Goal: Task Accomplishment & Management: Use online tool/utility

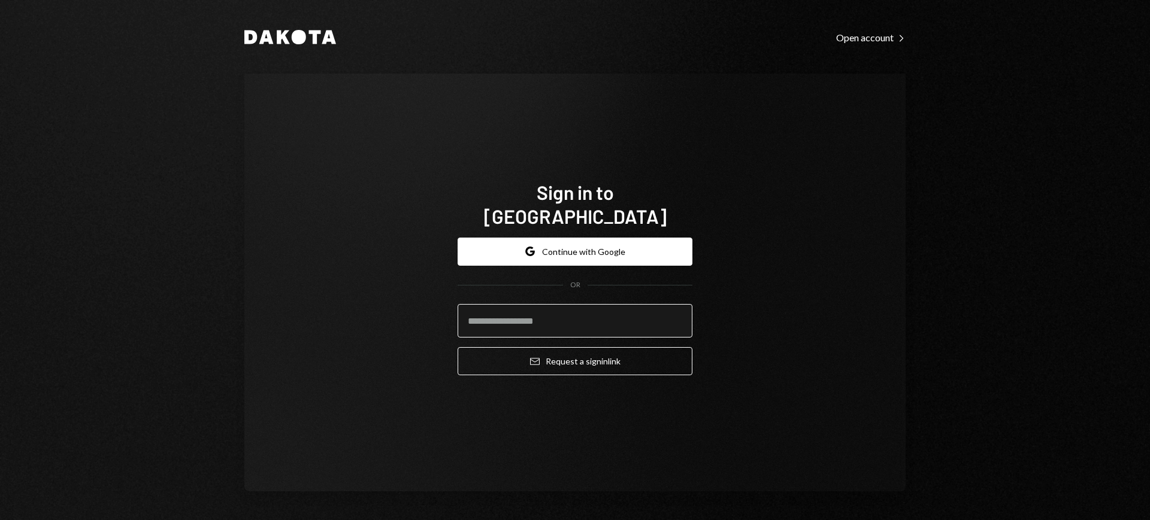
click at [574, 308] on input "email" at bounding box center [575, 321] width 235 height 34
click at [0, 520] on com-1password-button at bounding box center [0, 520] width 0 height 0
type input "**********"
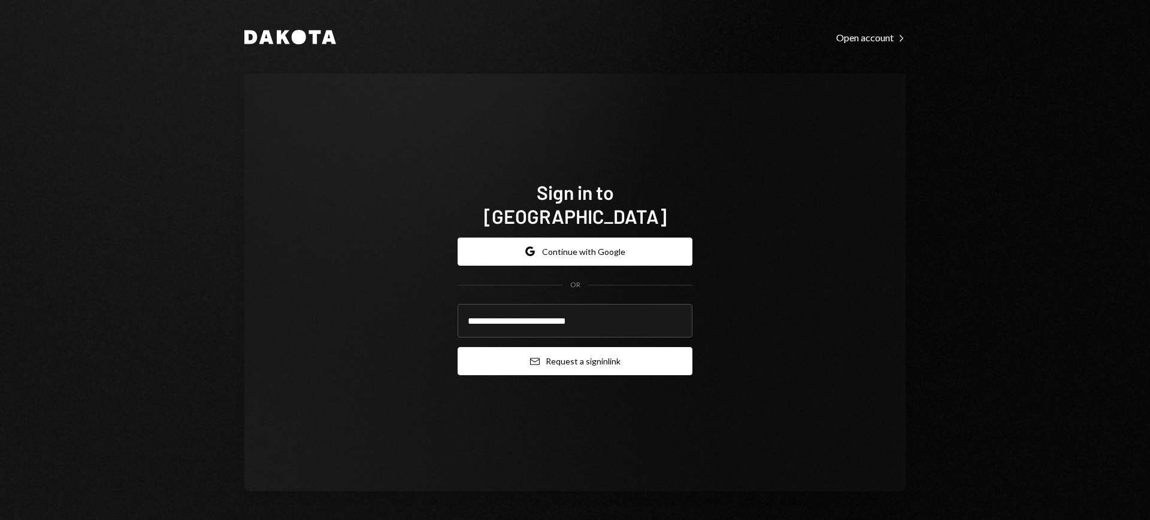
click at [570, 347] on button "Email Request a sign in link" at bounding box center [575, 361] width 235 height 28
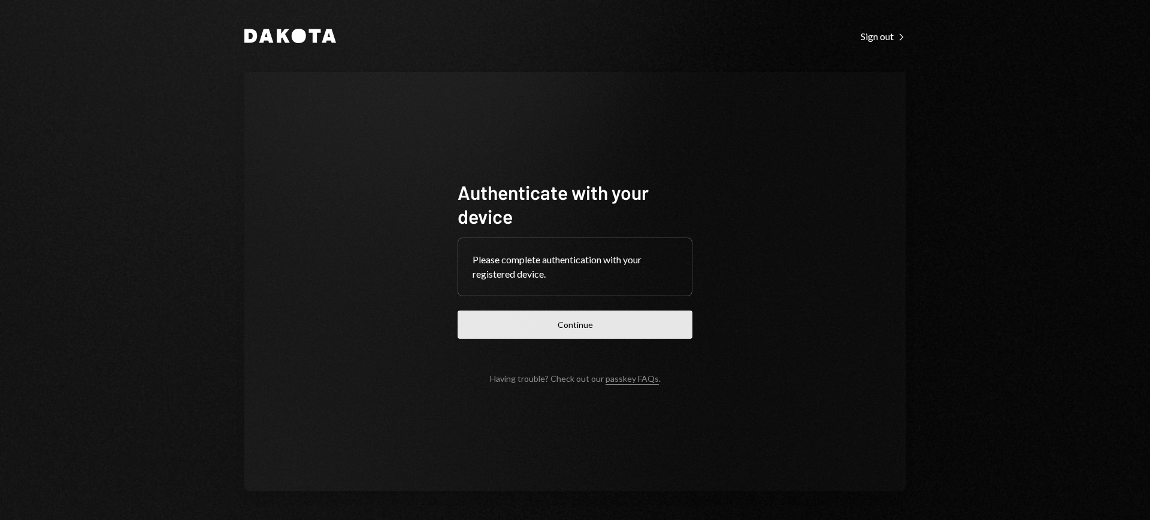
click at [609, 320] on button "Continue" at bounding box center [575, 325] width 235 height 28
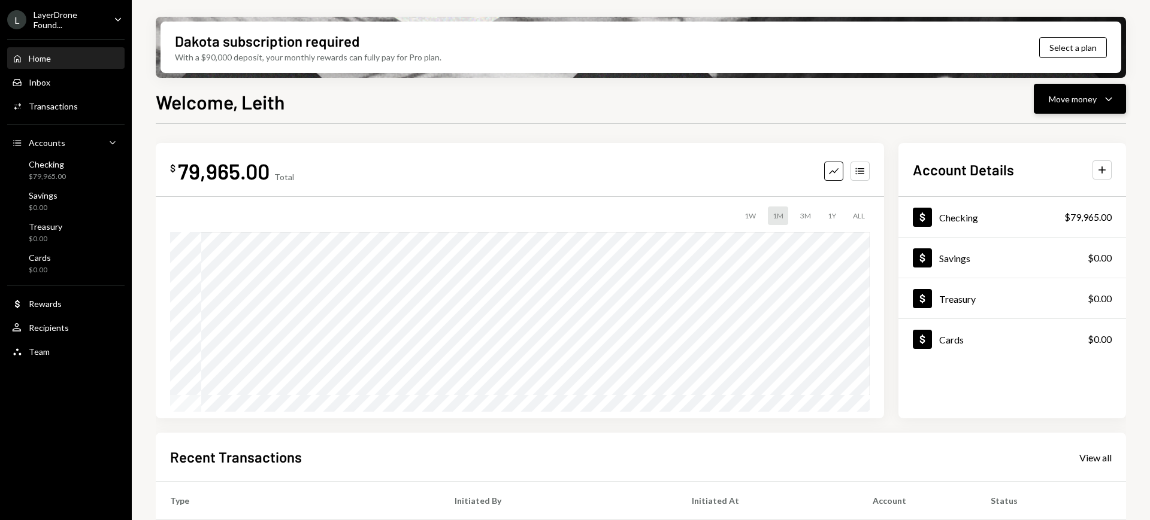
click at [1079, 104] on div "Move money" at bounding box center [1073, 99] width 48 height 13
click at [1072, 223] on div "Swap stablecoins" at bounding box center [1070, 226] width 87 height 13
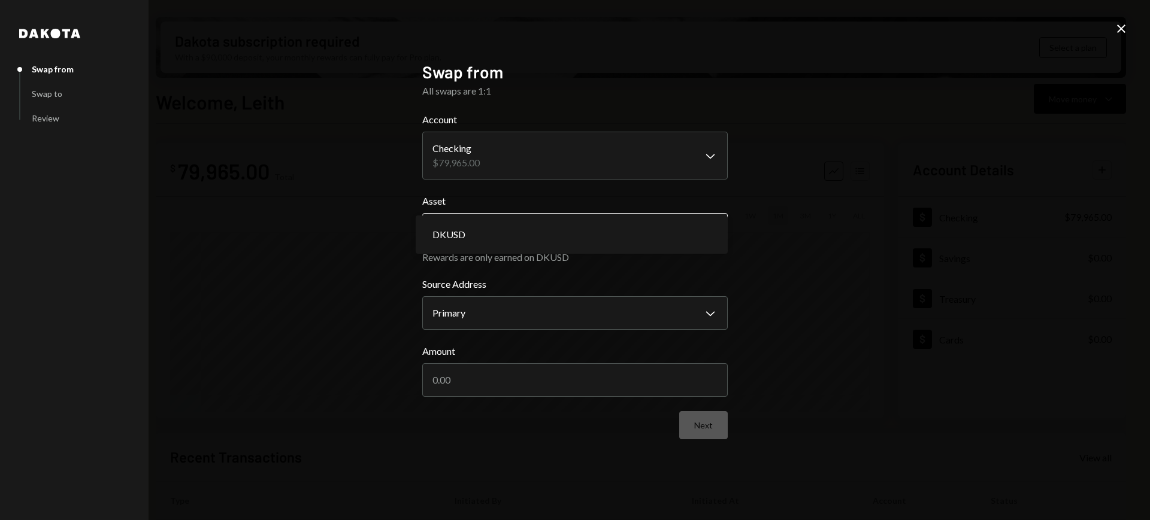
click at [617, 229] on body "L LayerDrone Found... Caret Down Home Home Inbox Inbox Activities Transactions …" at bounding box center [575, 260] width 1150 height 520
click at [847, 211] on div "**********" at bounding box center [575, 260] width 1150 height 520
click at [671, 383] on input "Amount" at bounding box center [574, 381] width 305 height 34
type input "5010"
click at [701, 423] on button "Next" at bounding box center [703, 425] width 49 height 28
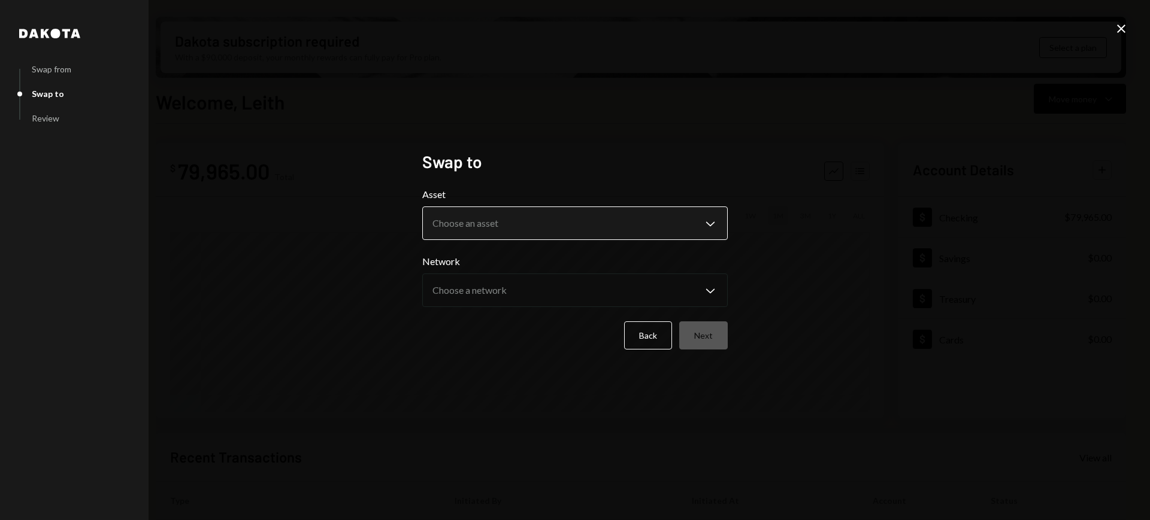
click at [674, 216] on body "L LayerDrone Found... Caret Down Home Home Inbox Inbox Activities Transactions …" at bounding box center [575, 260] width 1150 height 520
click at [830, 235] on div "**********" at bounding box center [575, 260] width 1150 height 520
click at [632, 334] on button "Back" at bounding box center [648, 336] width 48 height 28
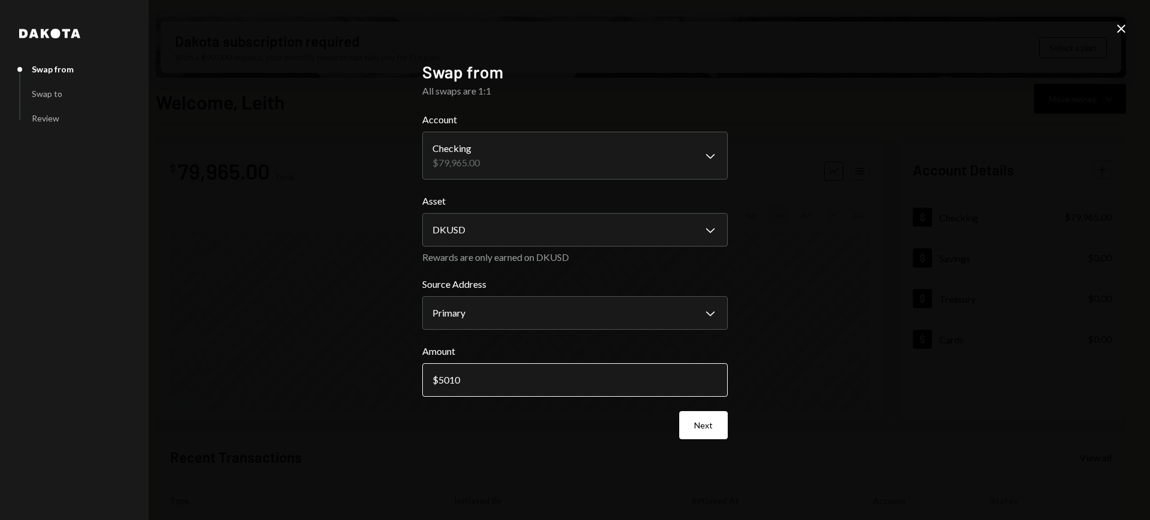
click at [598, 369] on input "5010" at bounding box center [574, 381] width 305 height 34
type input "5100"
click at [709, 422] on button "Next" at bounding box center [703, 425] width 49 height 28
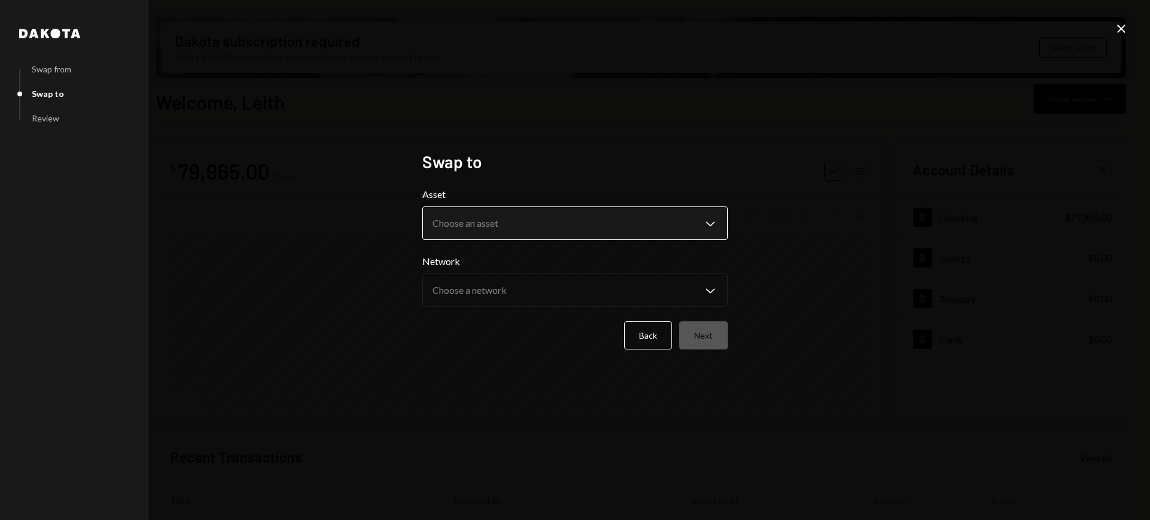
click at [647, 225] on body "L LayerDrone Found... Caret Down Home Home Inbox Inbox Activities Transactions …" at bounding box center [575, 260] width 1150 height 520
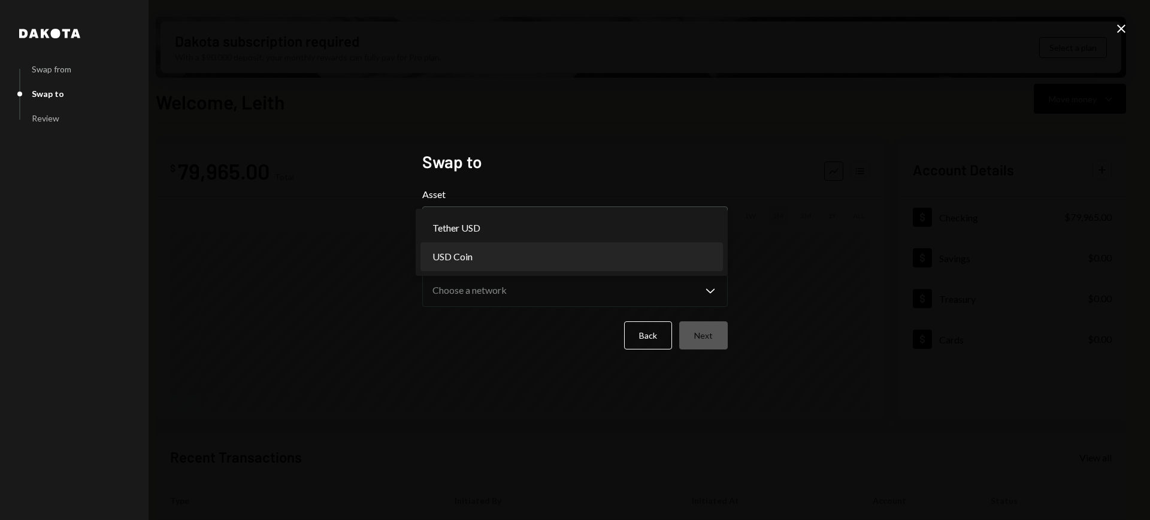
select select "****"
drag, startPoint x: 626, startPoint y: 234, endPoint x: 625, endPoint y: 268, distance: 34.1
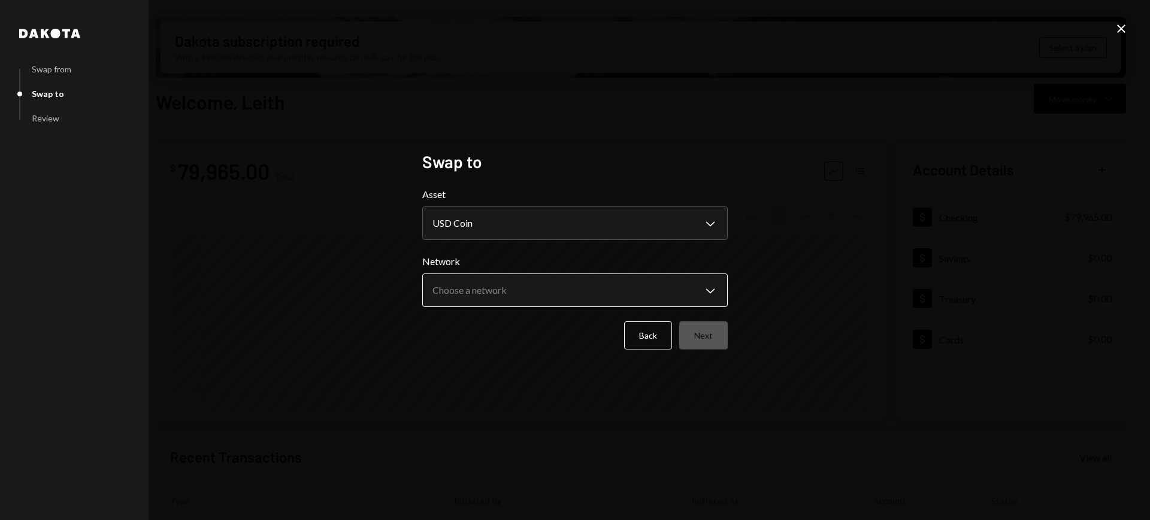
click at [626, 279] on body "L LayerDrone Found... Caret Down Home Home Inbox Inbox Activities Transactions …" at bounding box center [575, 260] width 1150 height 520
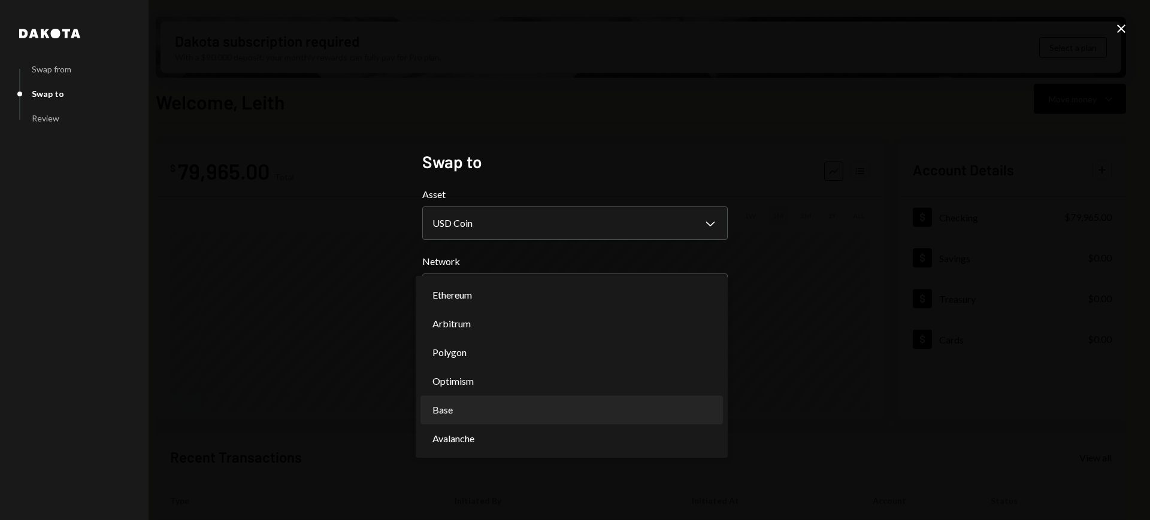
select select "**********"
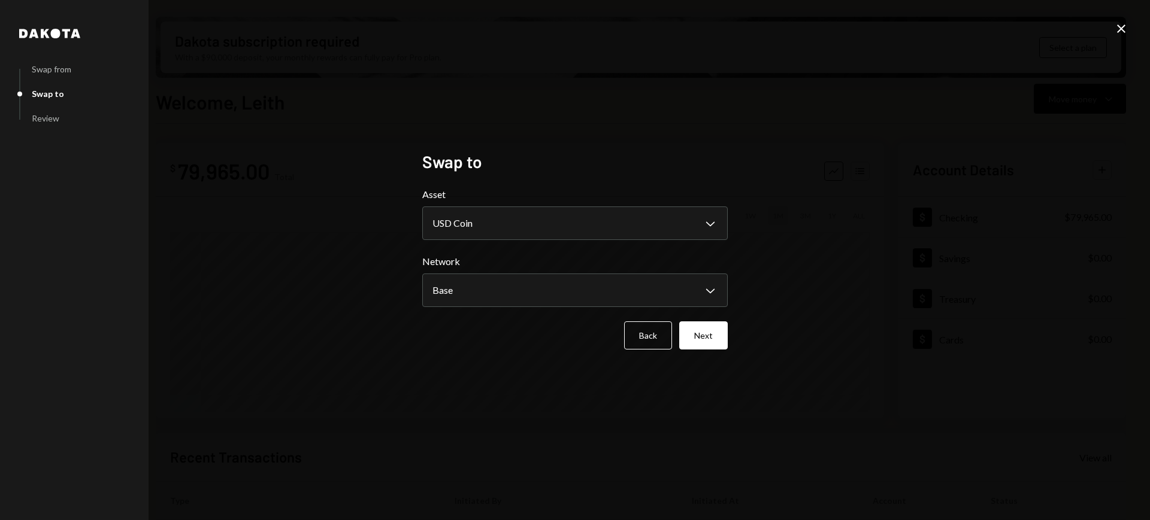
click at [715, 338] on button "Next" at bounding box center [703, 336] width 49 height 28
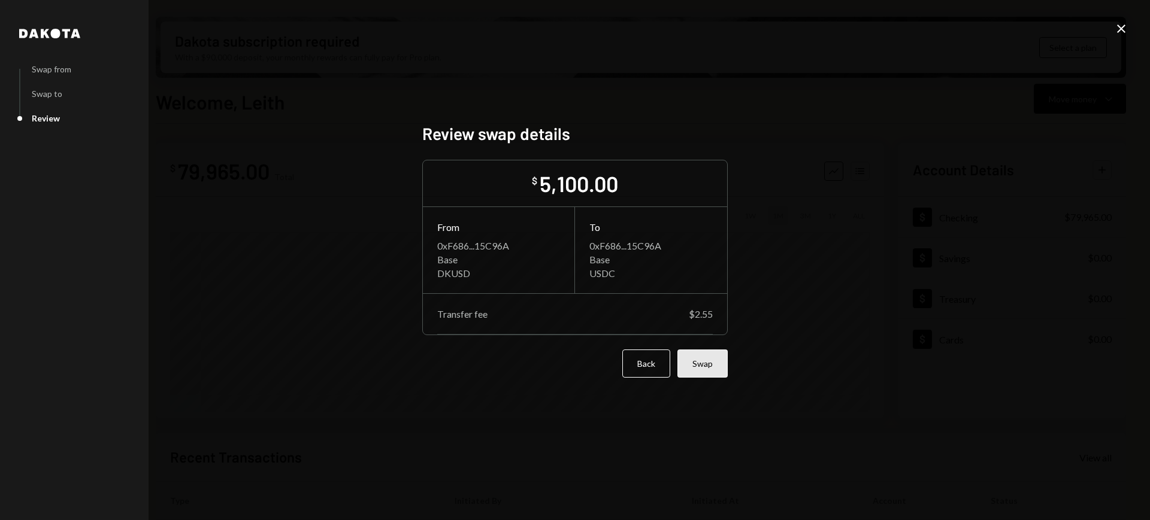
click at [713, 365] on button "Swap" at bounding box center [702, 364] width 50 height 28
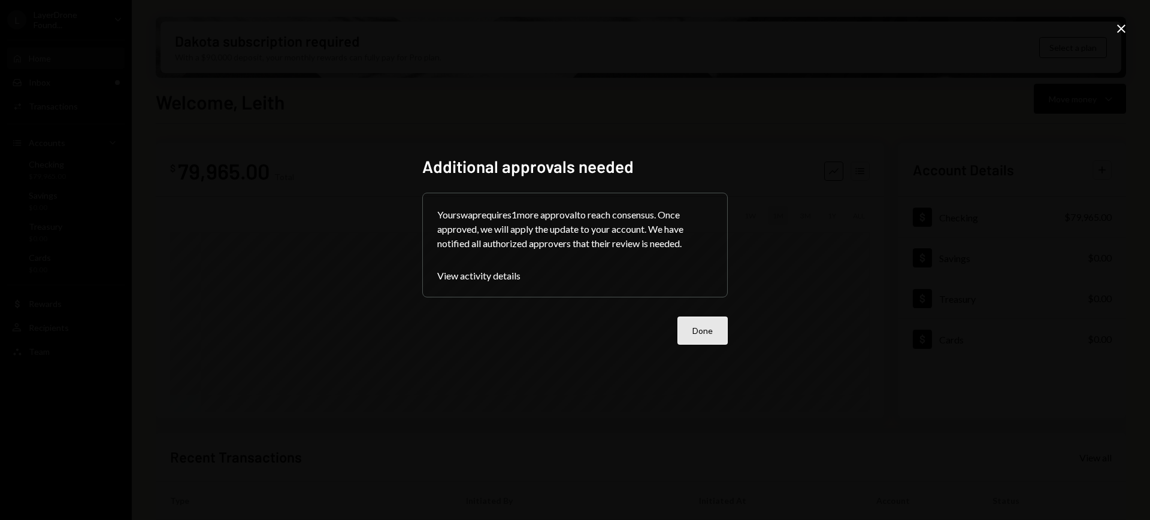
click at [704, 317] on button "Done" at bounding box center [702, 331] width 50 height 28
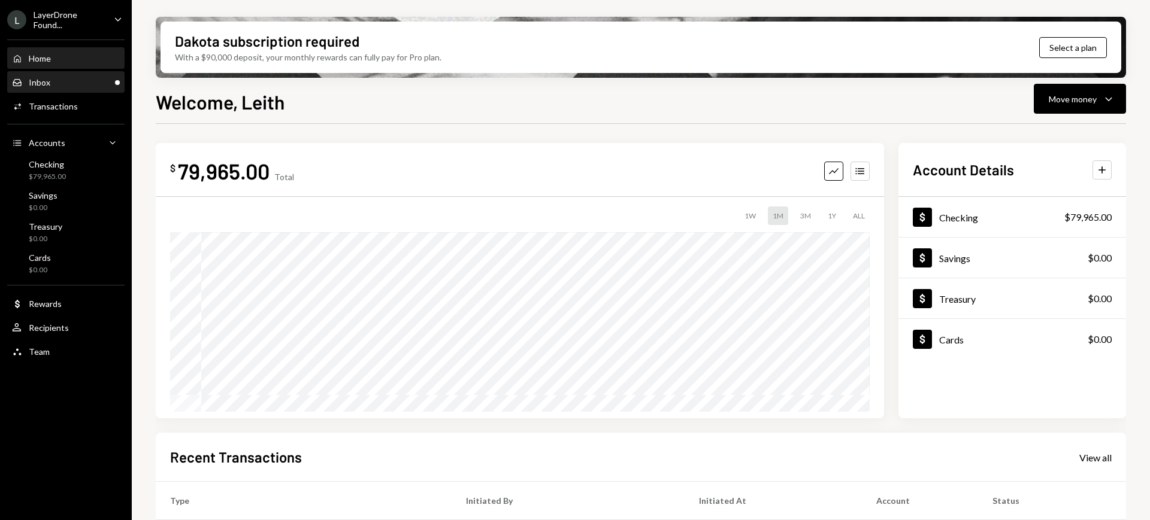
click at [65, 80] on div "Inbox Inbox" at bounding box center [66, 82] width 108 height 11
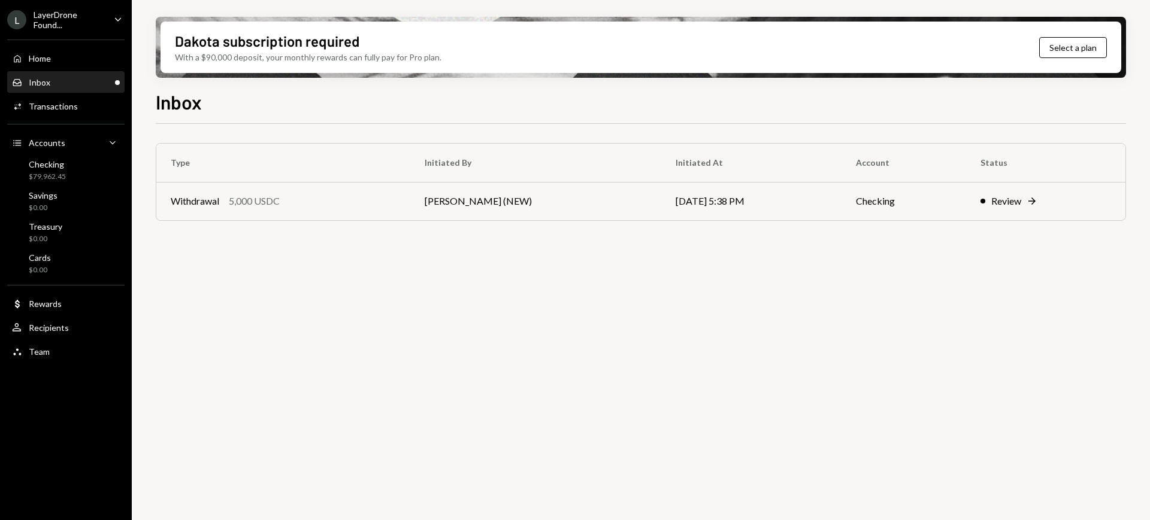
click at [67, 89] on div "Inbox Inbox" at bounding box center [66, 82] width 108 height 20
click at [57, 180] on div "$79,962.45" at bounding box center [47, 177] width 37 height 10
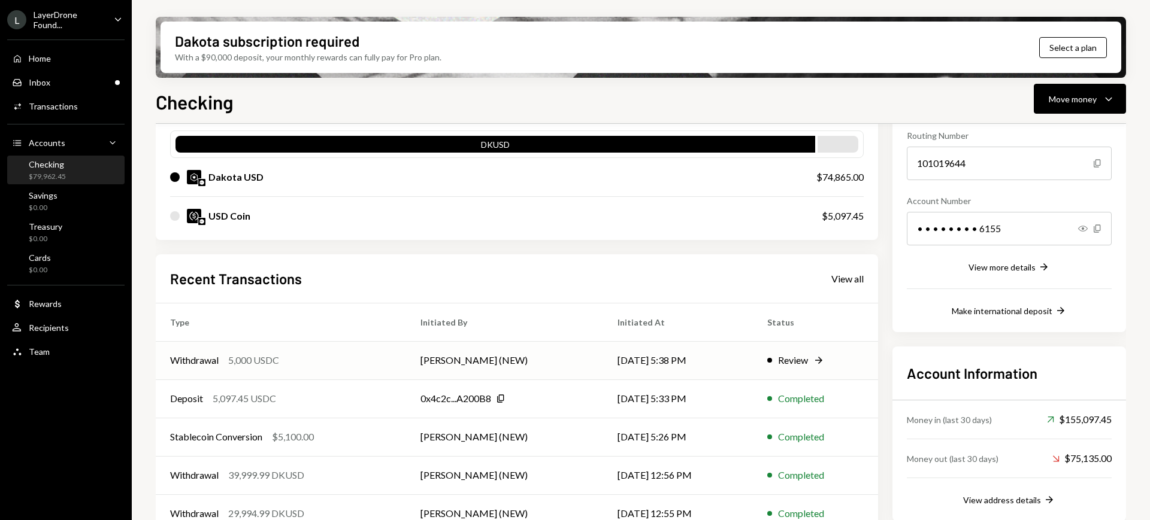
scroll to position [142, 0]
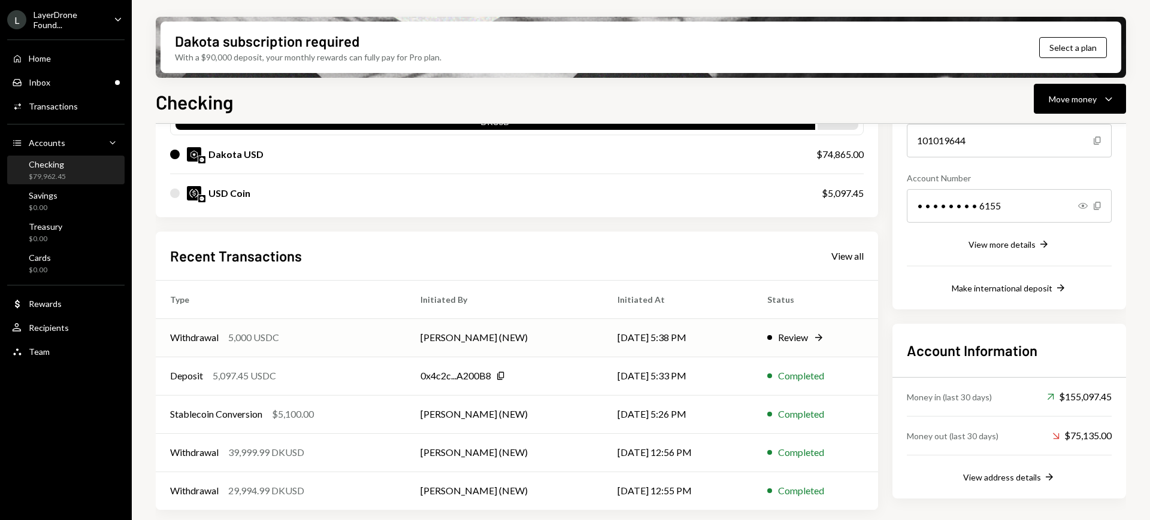
click at [784, 338] on div "Review" at bounding box center [793, 338] width 30 height 14
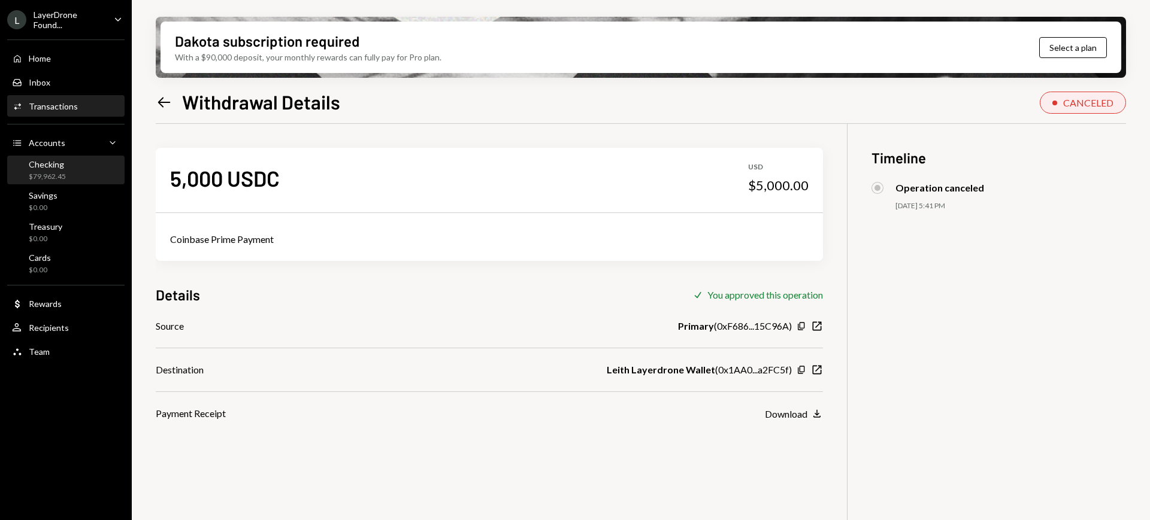
click at [77, 175] on div "Checking $79,962.45" at bounding box center [66, 170] width 108 height 23
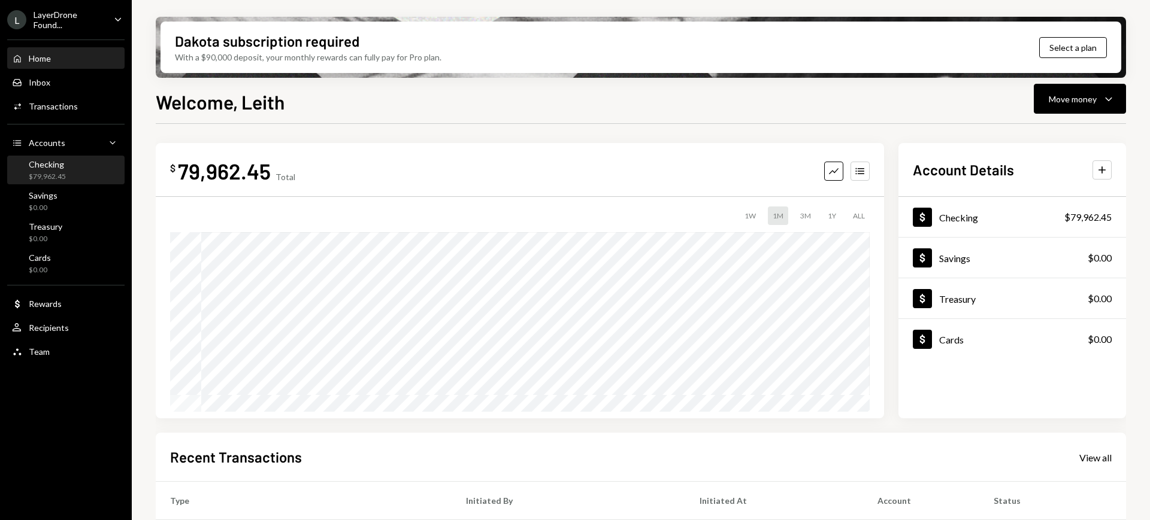
click at [67, 170] on div "Checking $79,962.45" at bounding box center [66, 170] width 108 height 23
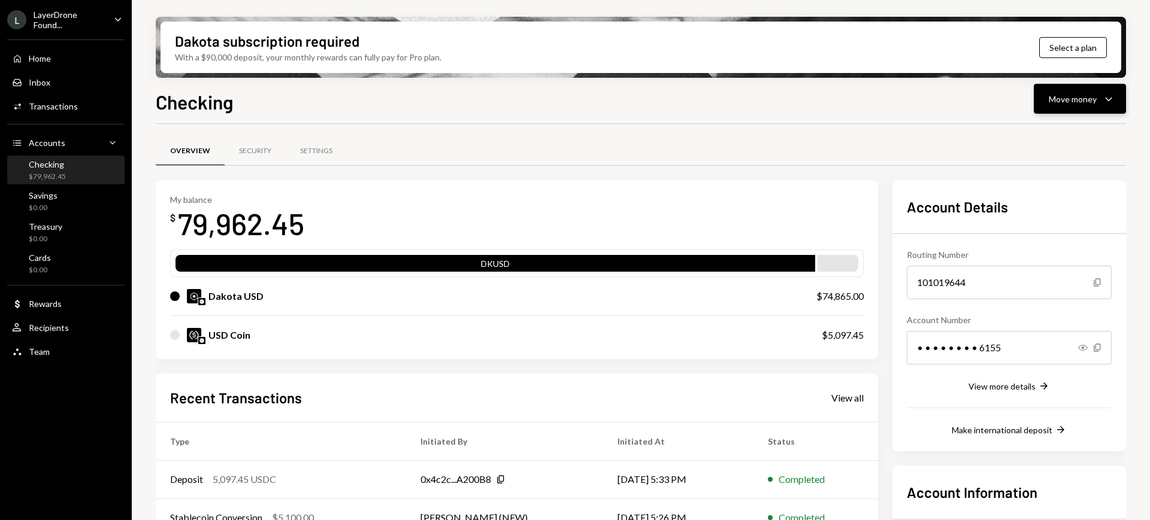
click at [1078, 101] on div "Move money" at bounding box center [1073, 99] width 48 height 13
click at [1064, 134] on div "Send" at bounding box center [1070, 135] width 87 height 13
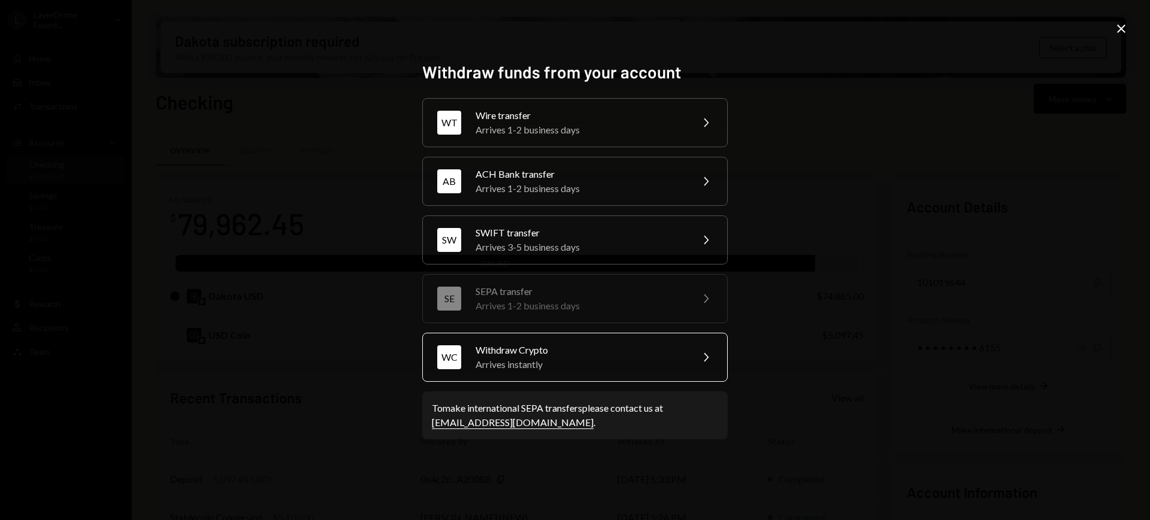
click at [656, 347] on div "Withdraw Crypto" at bounding box center [580, 350] width 208 height 14
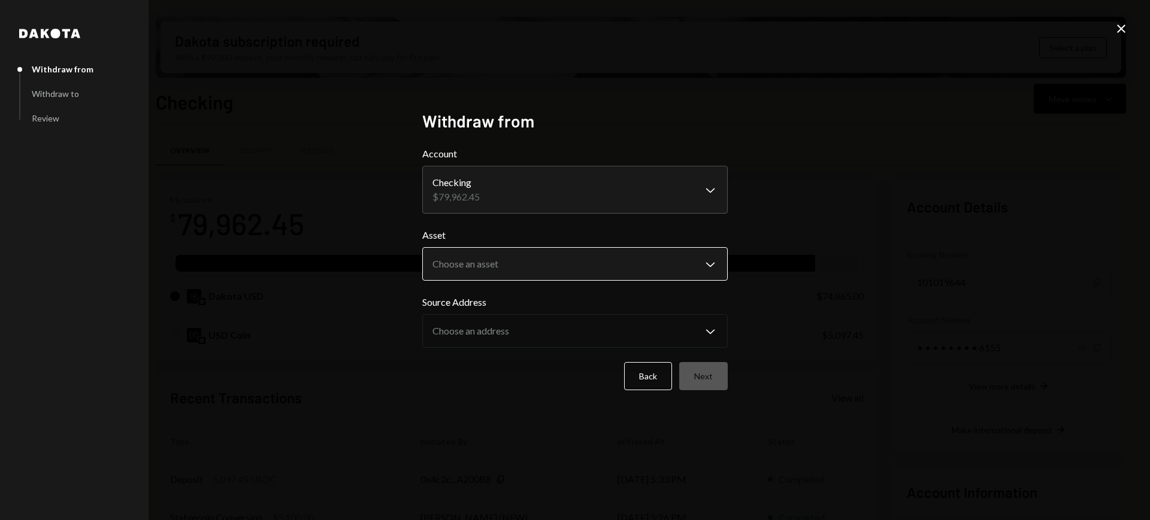
click at [653, 259] on body "L LayerDrone Found... Caret Down Home Home Inbox Inbox Activities Transactions …" at bounding box center [575, 260] width 1150 height 520
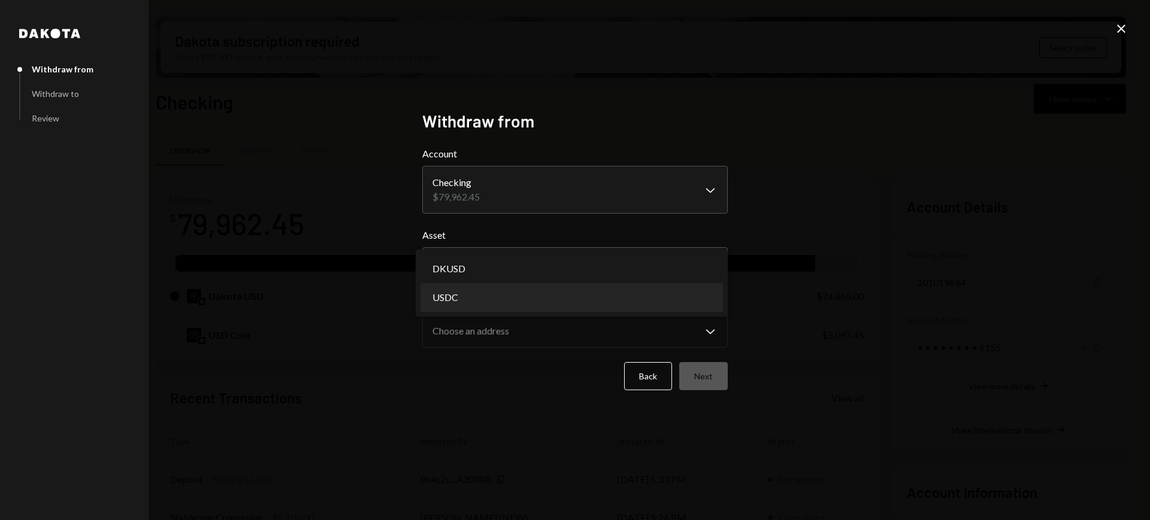
select select "****"
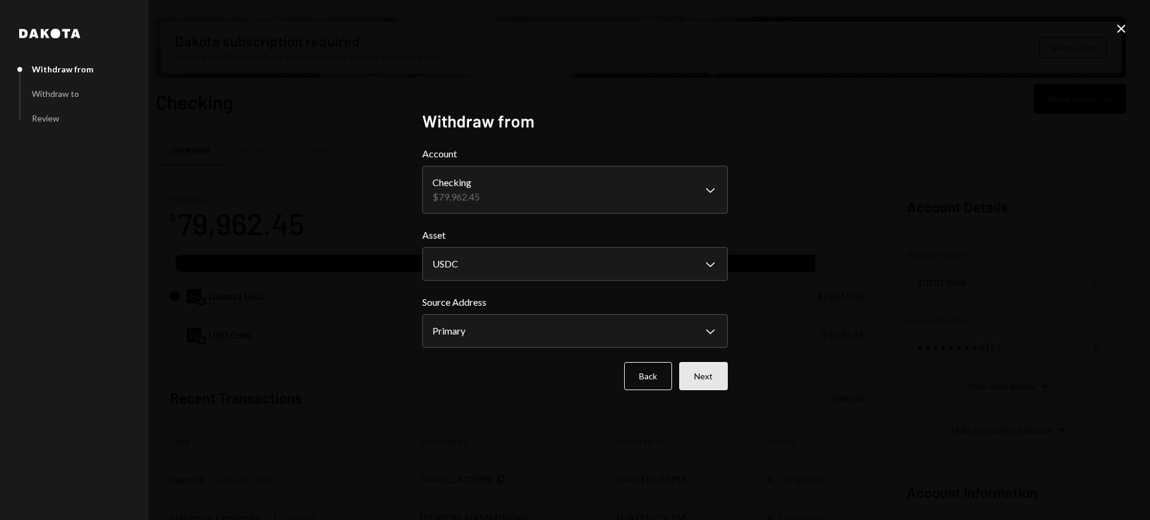
click at [698, 367] on button "Next" at bounding box center [703, 376] width 49 height 28
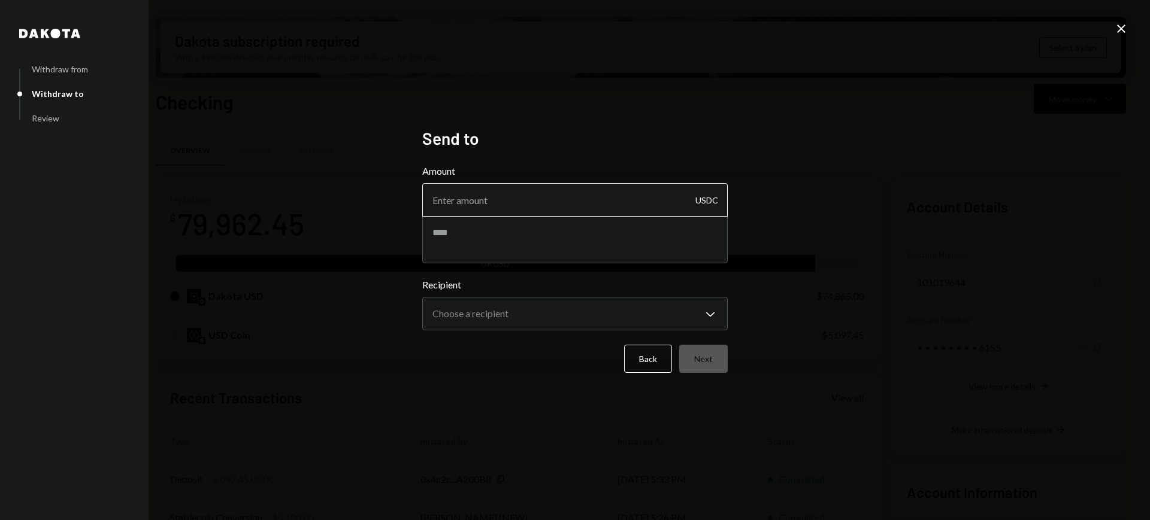
click at [601, 199] on input "Amount" at bounding box center [574, 200] width 305 height 34
type input "5000"
click at [501, 240] on textarea at bounding box center [574, 240] width 305 height 48
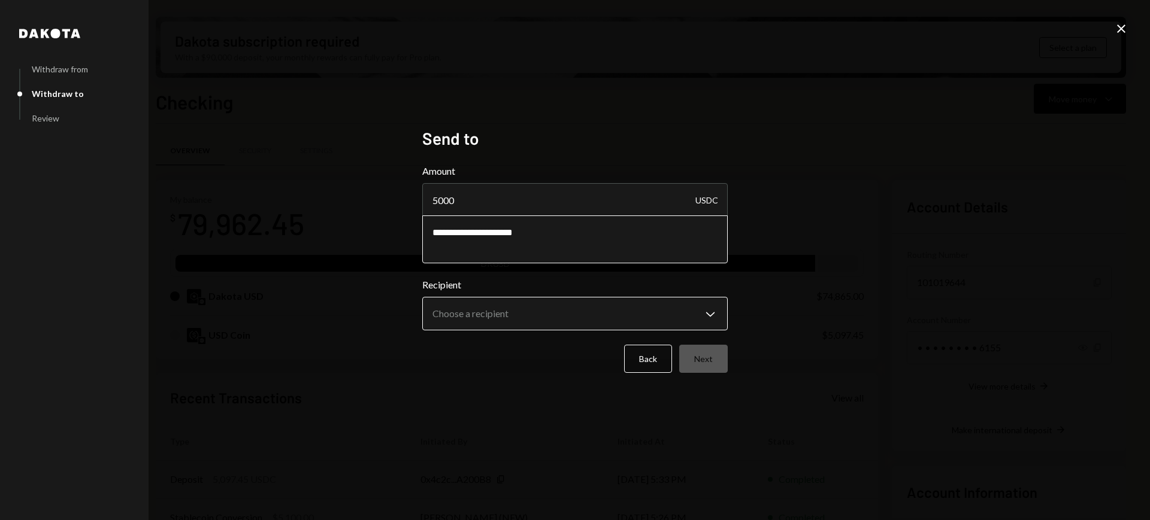
type textarea "**********"
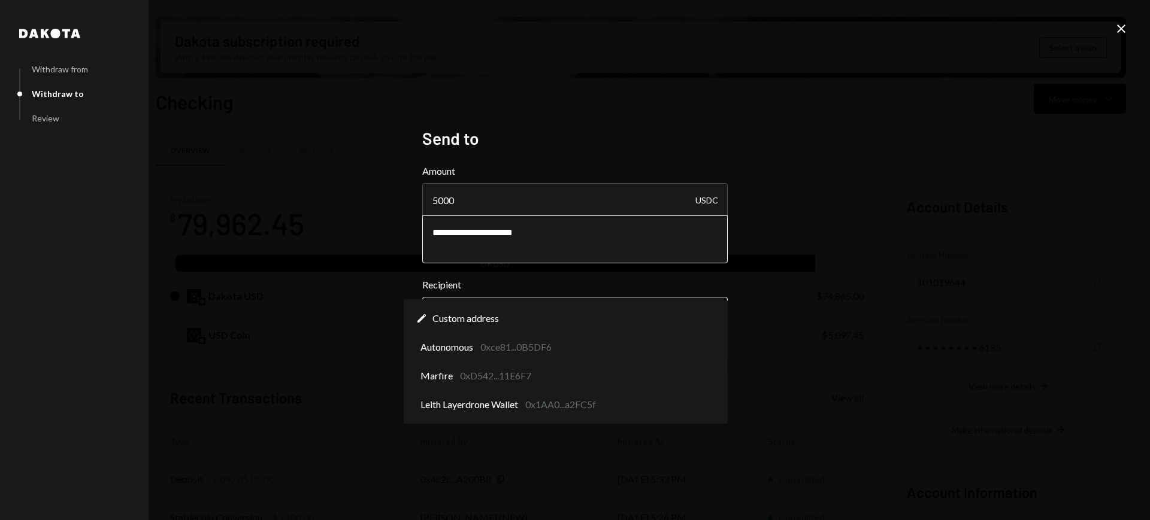
click at [632, 300] on body "L LayerDrone Found... Caret Down Home Home Inbox Inbox Activities Transactions …" at bounding box center [575, 260] width 1150 height 520
select select "**********"
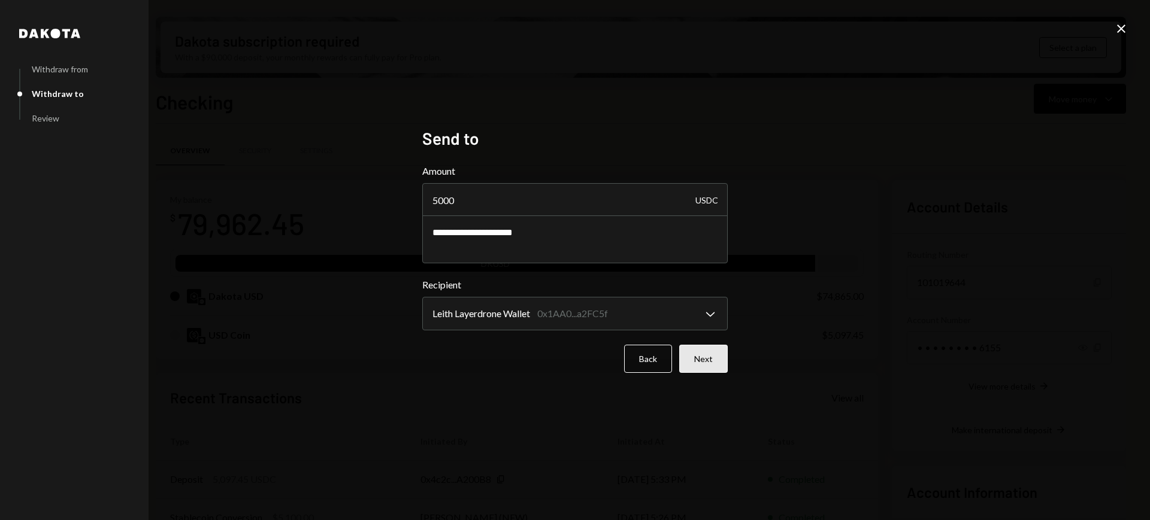
click at [712, 364] on button "Next" at bounding box center [703, 359] width 49 height 28
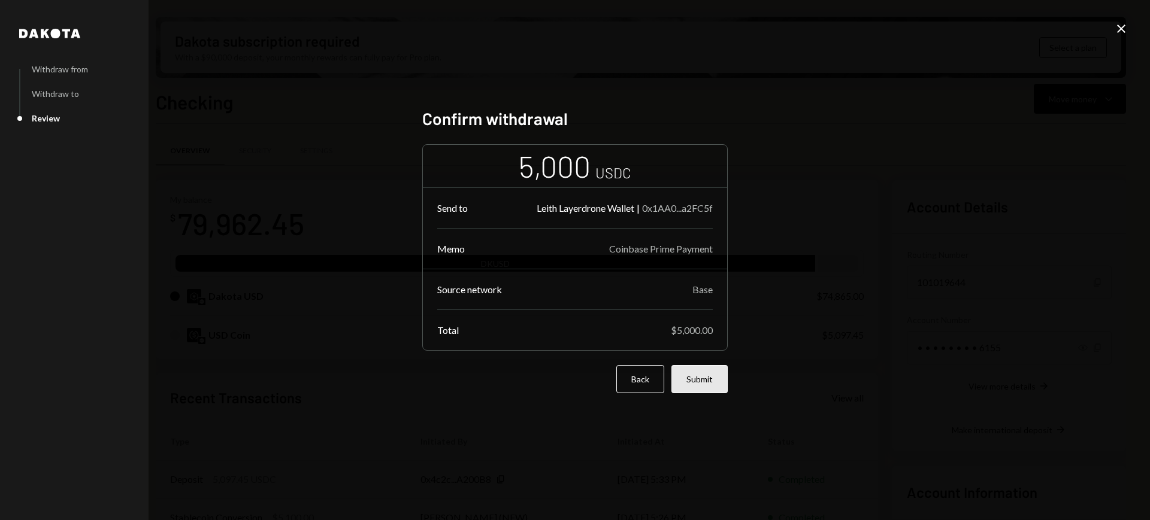
click at [697, 376] on button "Submit" at bounding box center [699, 379] width 56 height 28
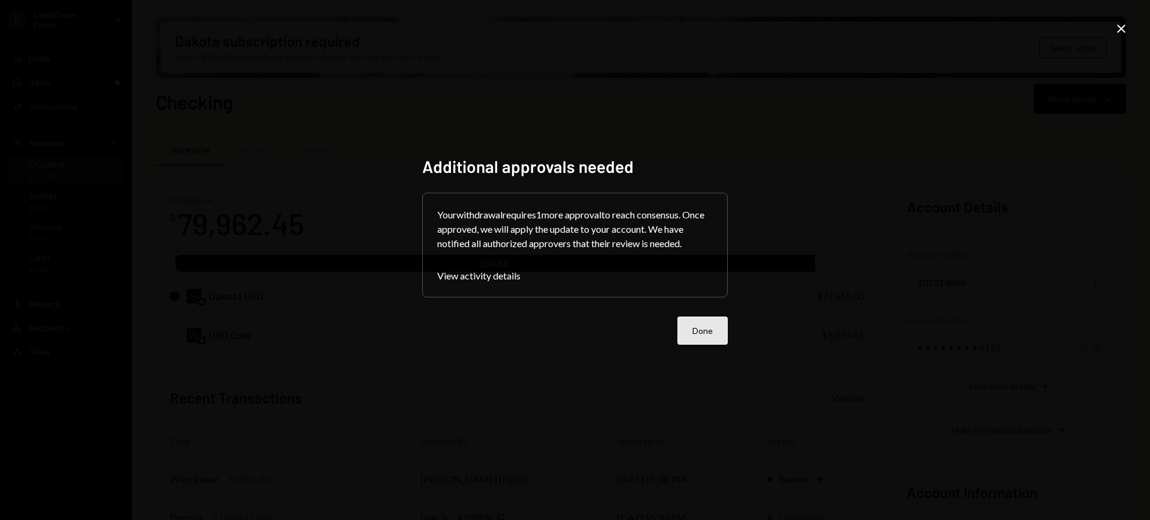
click at [707, 323] on button "Done" at bounding box center [702, 331] width 50 height 28
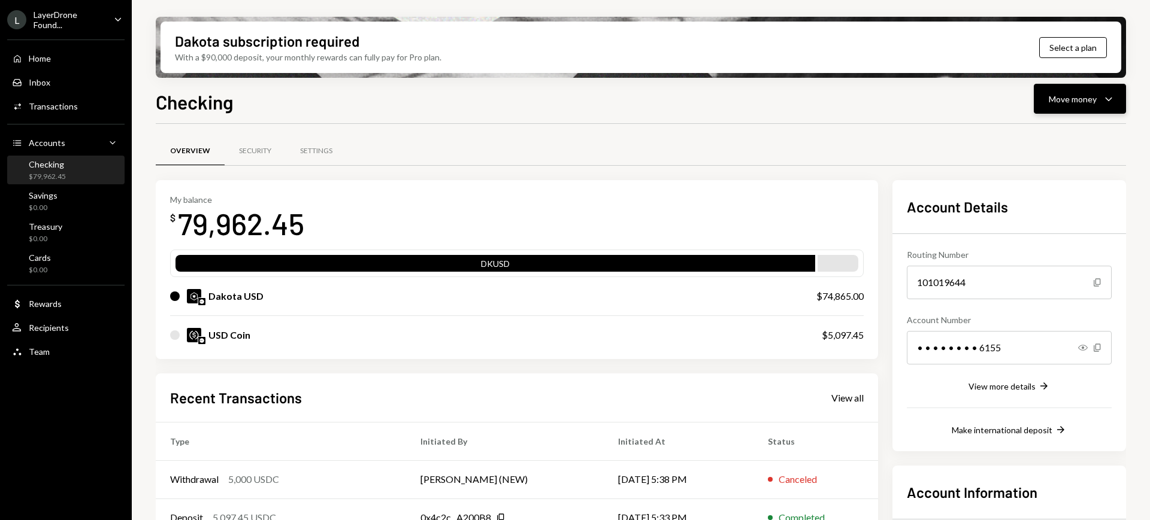
click at [1079, 107] on button "Move money Caret Down" at bounding box center [1080, 99] width 92 height 30
click at [1074, 139] on div "Send" at bounding box center [1070, 135] width 87 height 13
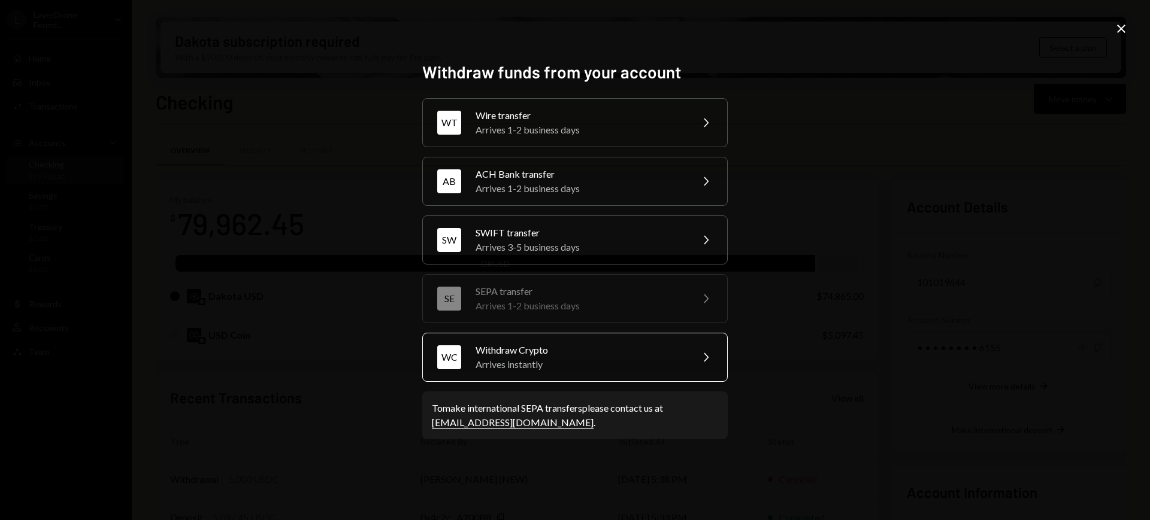
click at [604, 364] on div "Arrives instantly" at bounding box center [580, 365] width 208 height 14
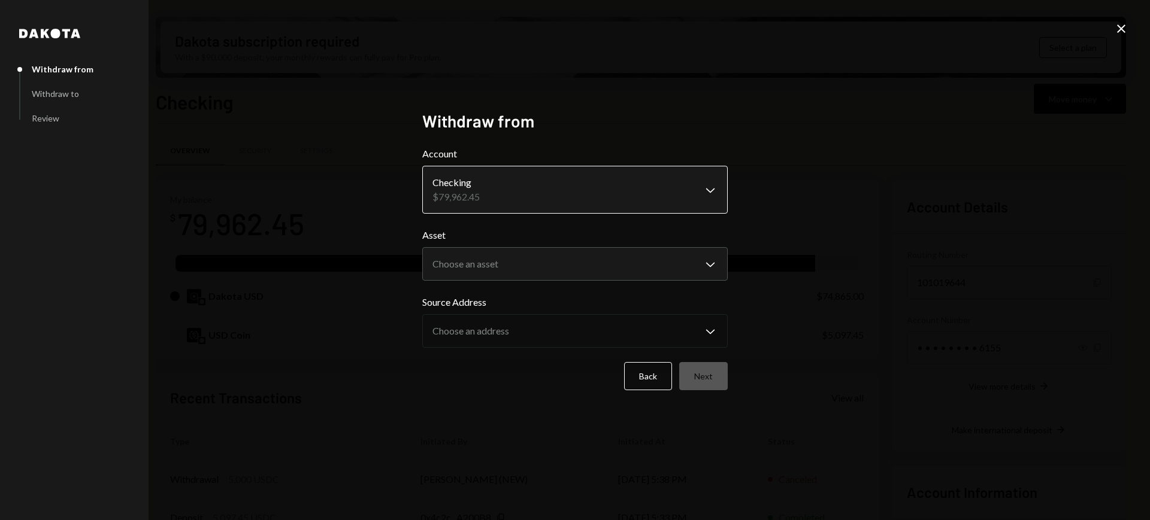
click at [669, 177] on body "L LayerDrone Found... Caret Down Home Home Inbox Inbox Activities Transactions …" at bounding box center [575, 260] width 1150 height 520
click at [797, 192] on div "**********" at bounding box center [575, 260] width 1150 height 520
click at [706, 262] on body "L LayerDrone Found... Caret Down Home Home Inbox Inbox Activities Transactions …" at bounding box center [575, 260] width 1150 height 520
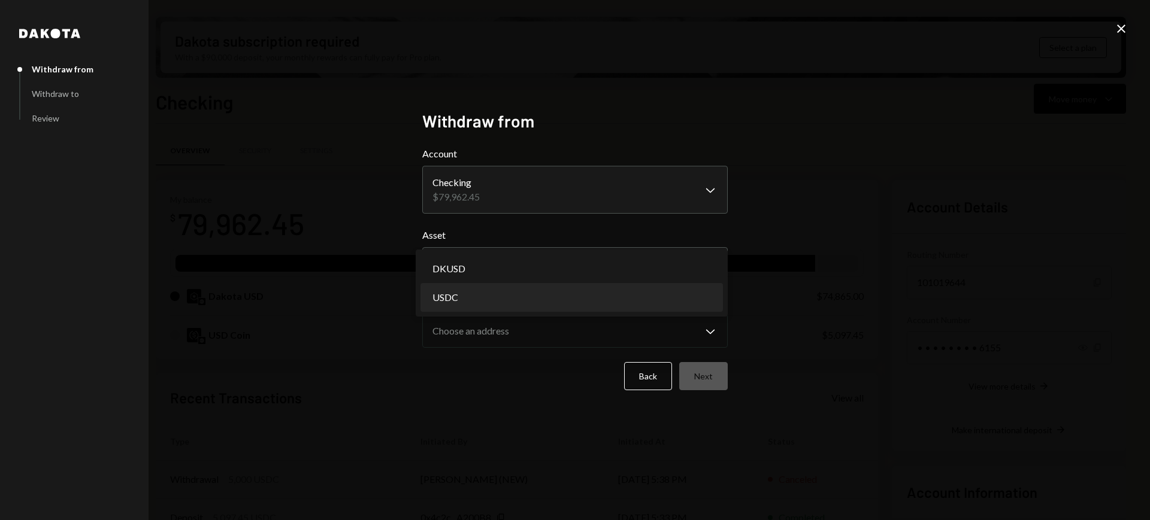
select select "****"
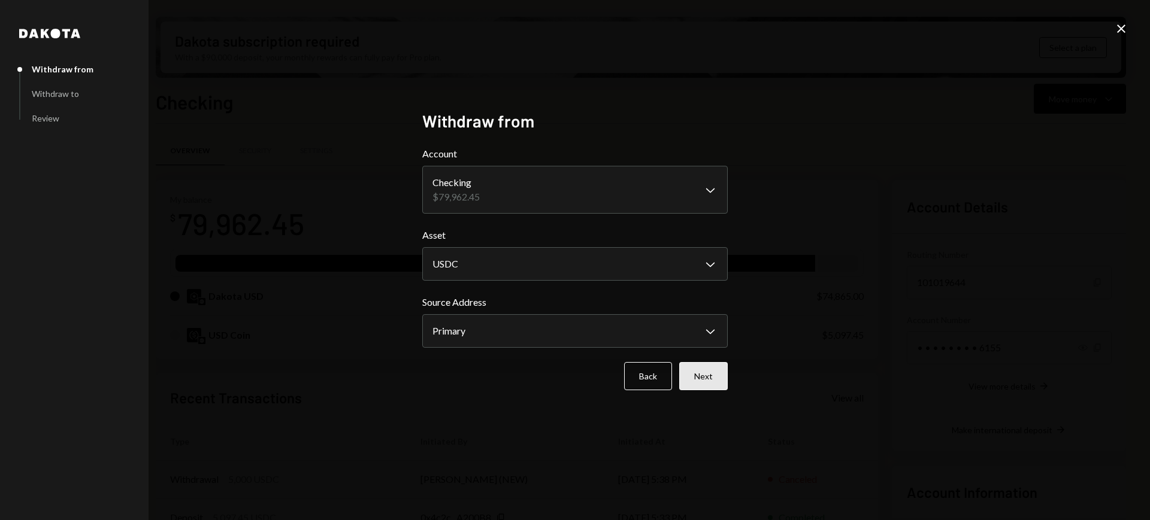
click at [696, 367] on button "Next" at bounding box center [703, 376] width 49 height 28
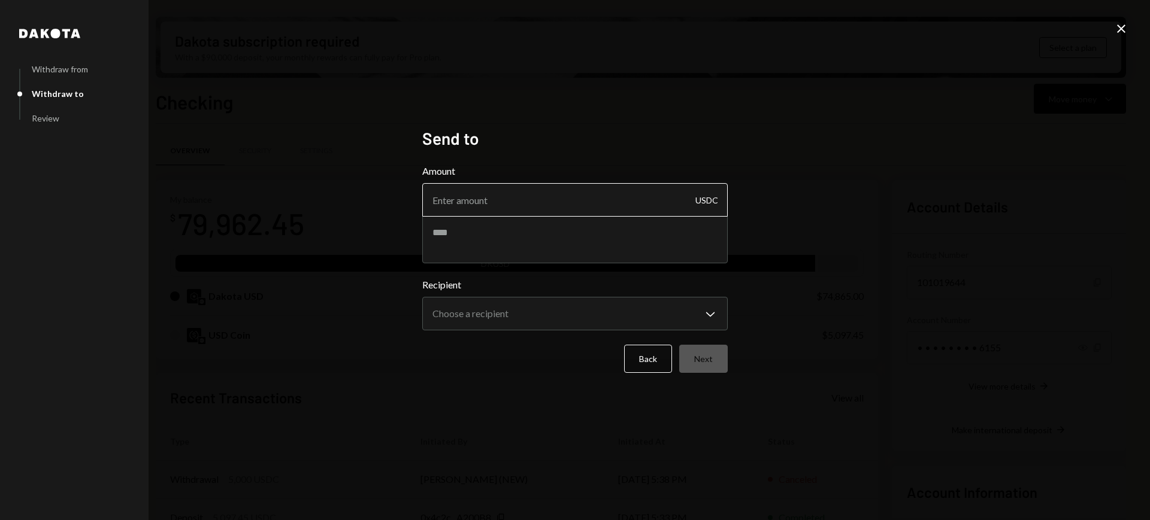
click at [607, 207] on input "Amount" at bounding box center [574, 200] width 305 height 34
type input "10"
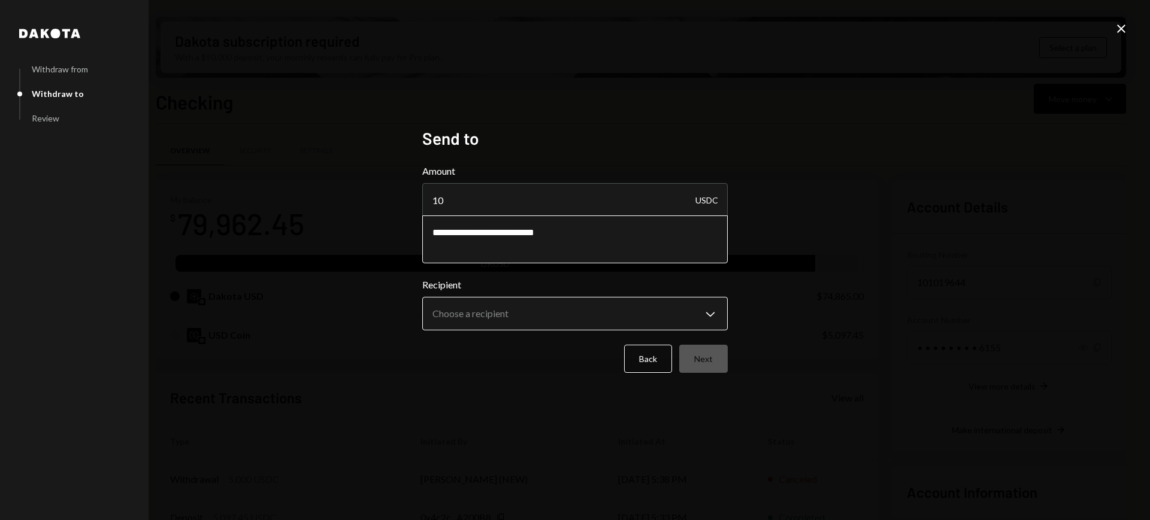
type textarea "**********"
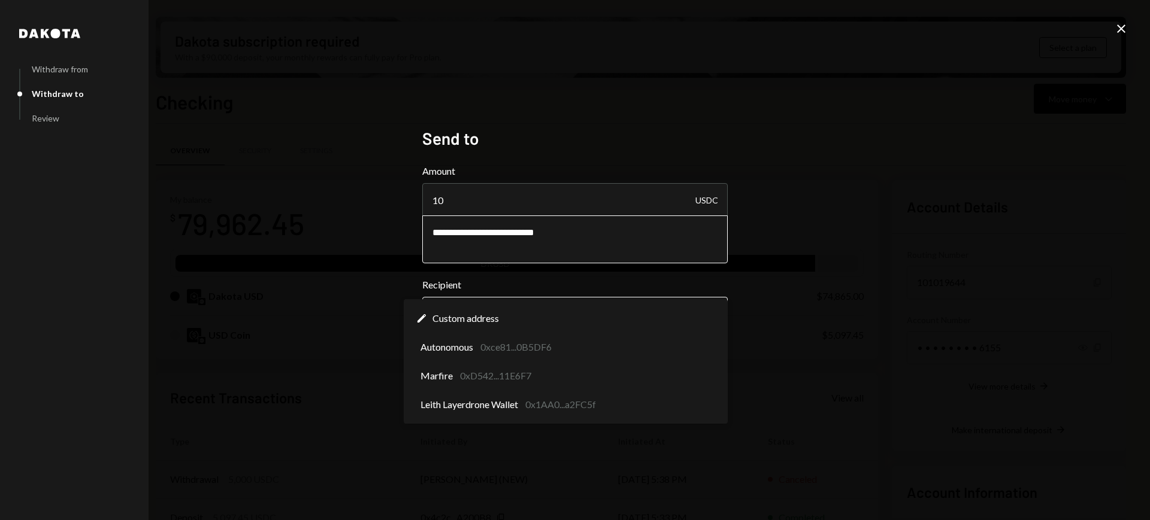
click at [626, 320] on body "L LayerDrone Found... Caret Down Home Home Inbox Inbox Activities Transactions …" at bounding box center [575, 260] width 1150 height 520
select select "**********"
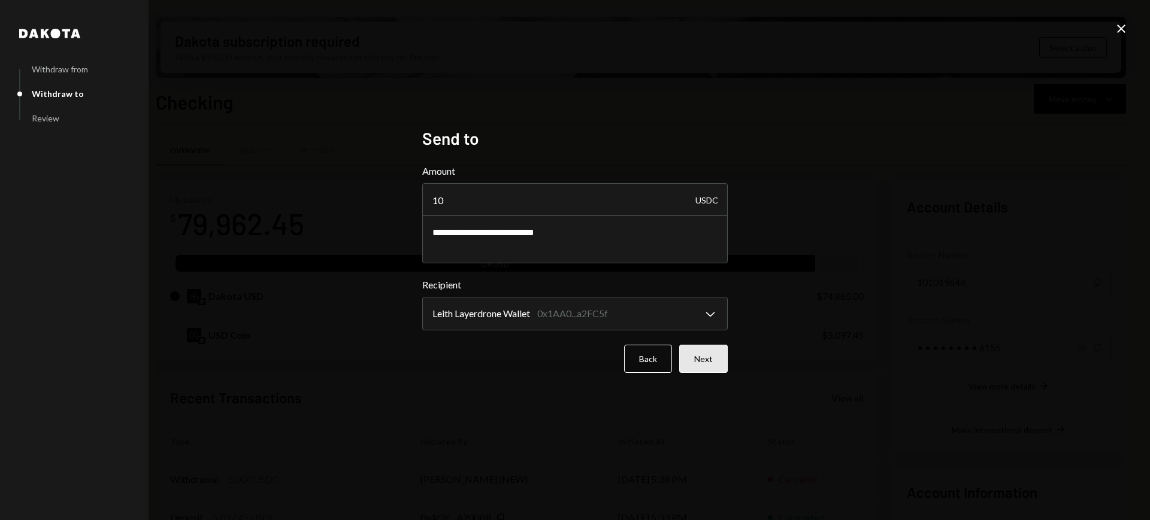
click at [704, 362] on button "Next" at bounding box center [703, 359] width 49 height 28
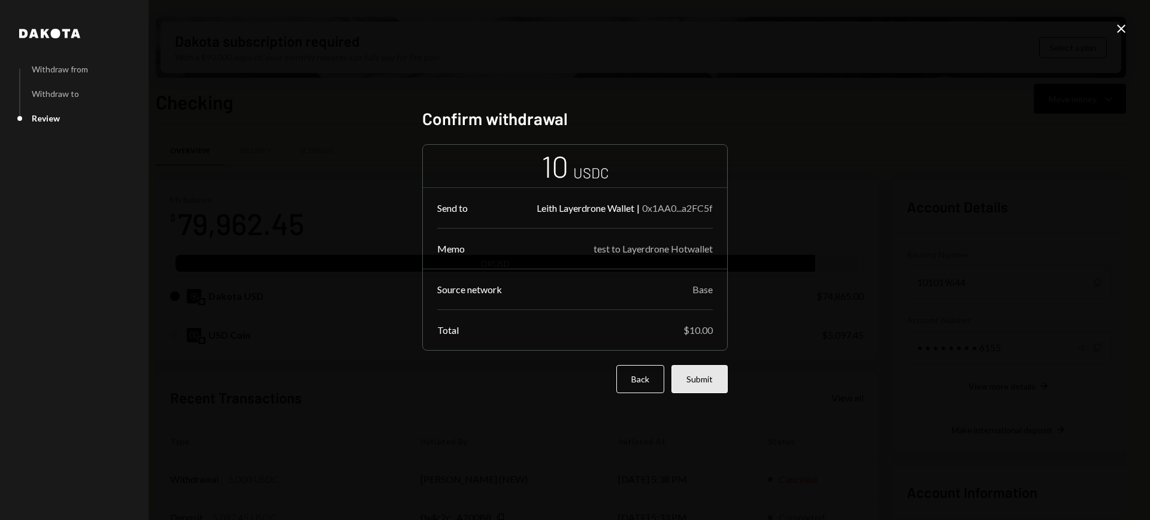
click at [692, 380] on button "Submit" at bounding box center [699, 379] width 56 height 28
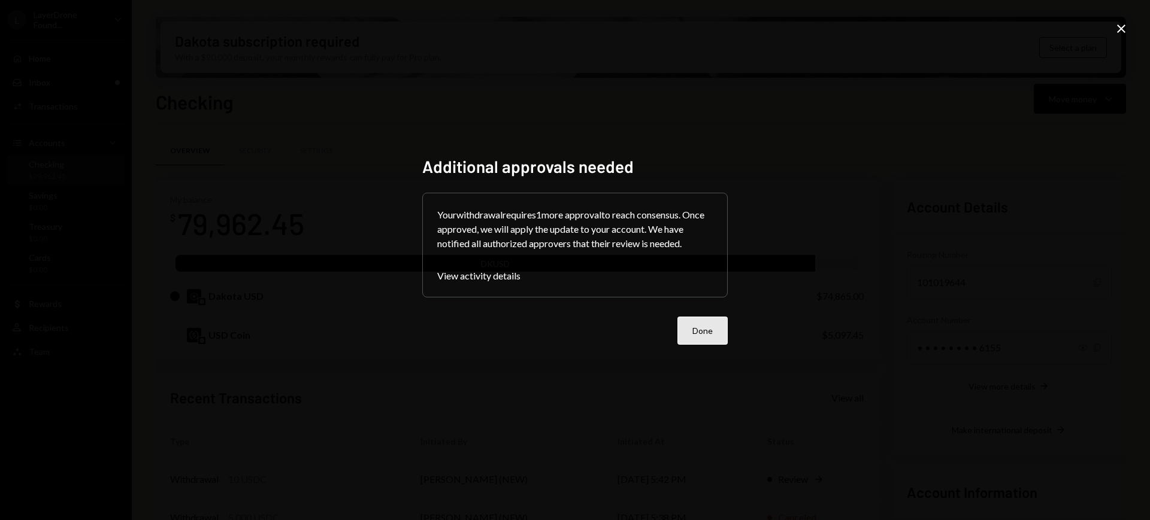
click at [691, 331] on button "Done" at bounding box center [702, 331] width 50 height 28
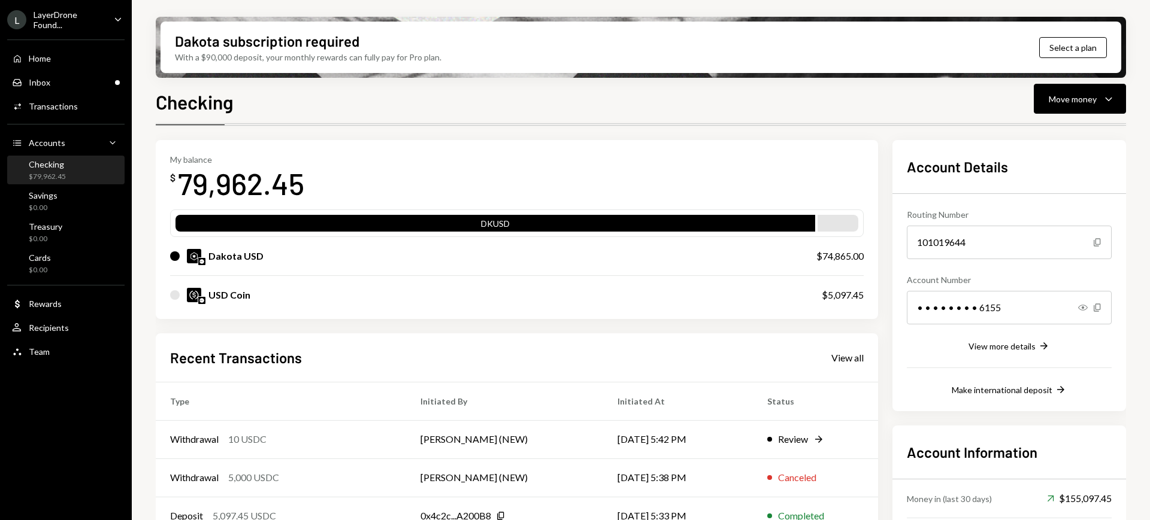
scroll to position [75, 0]
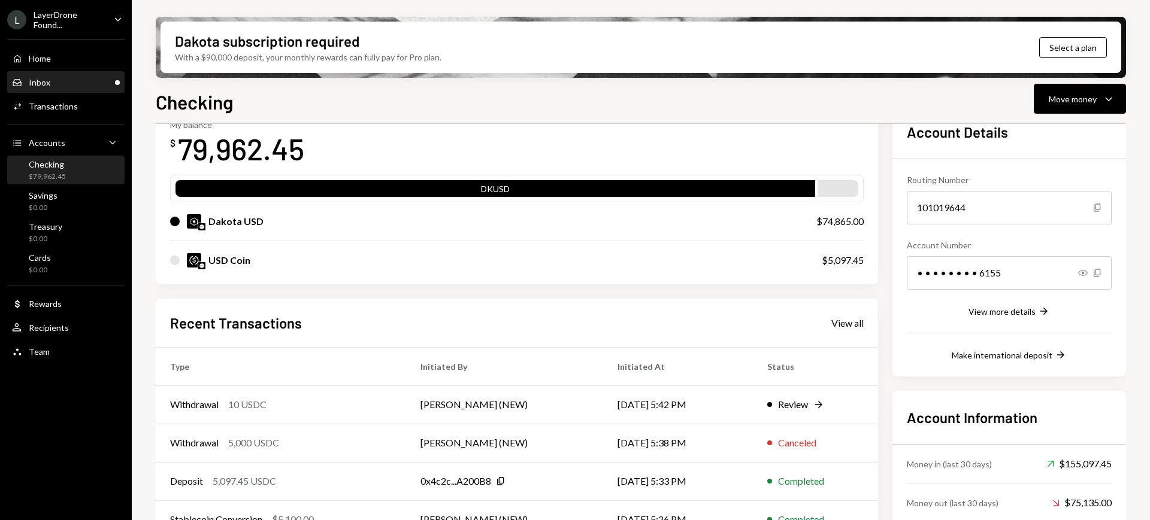
click at [73, 74] on div "Inbox Inbox" at bounding box center [66, 82] width 108 height 20
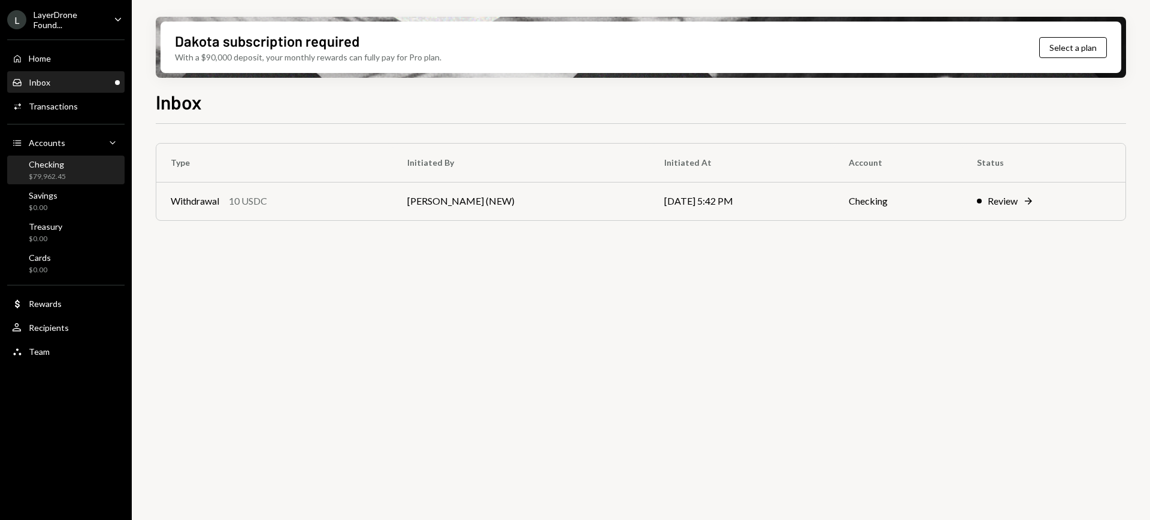
click at [55, 163] on div "Checking" at bounding box center [47, 164] width 37 height 10
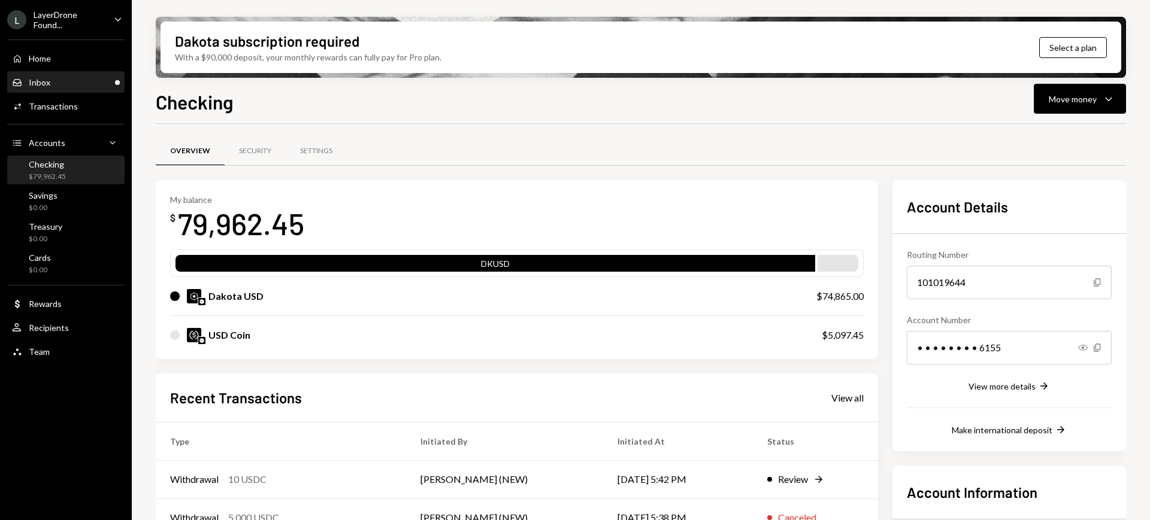
click at [53, 86] on div "Inbox Inbox" at bounding box center [66, 82] width 108 height 20
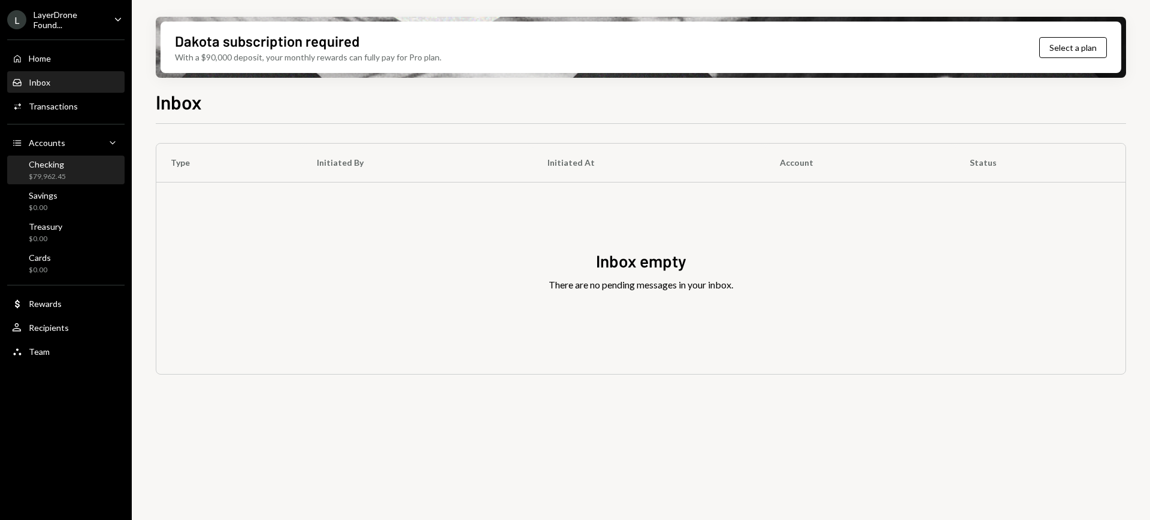
click at [100, 178] on div "Checking $79,962.45" at bounding box center [66, 170] width 108 height 23
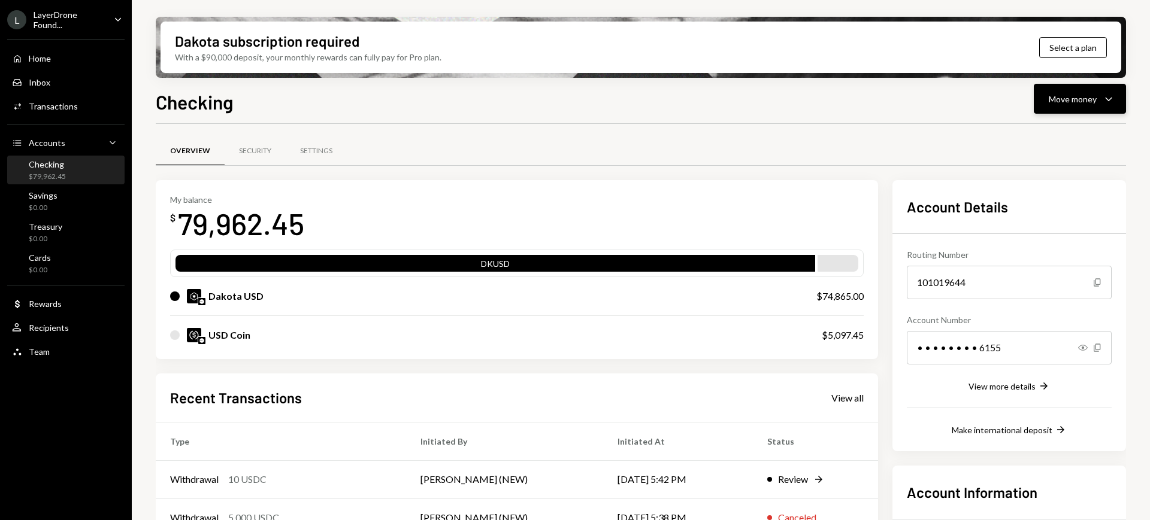
click at [1089, 95] on div "Move money" at bounding box center [1073, 99] width 48 height 13
click at [1077, 132] on div "Send" at bounding box center [1070, 135] width 87 height 13
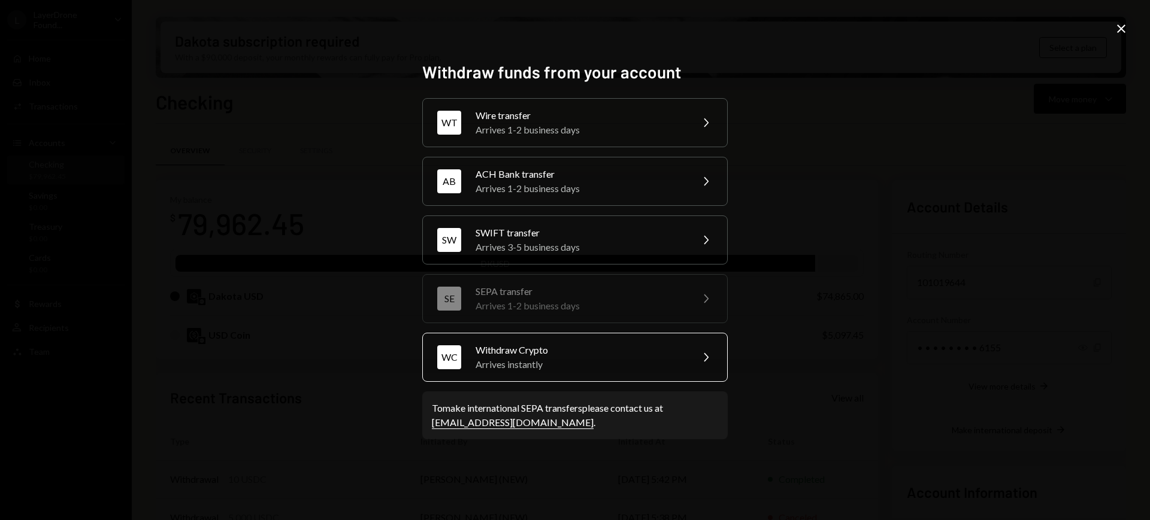
click at [607, 352] on div "Withdraw Crypto" at bounding box center [580, 350] width 208 height 14
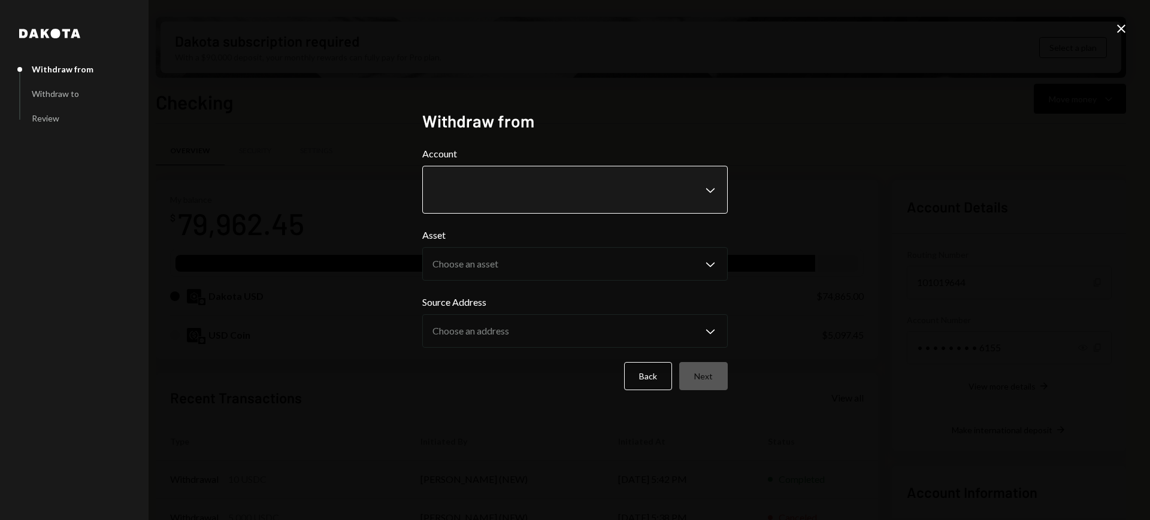
click at [595, 191] on body "L LayerDrone Found... Caret Down Home Home Inbox Inbox Activities Transactions …" at bounding box center [575, 260] width 1150 height 520
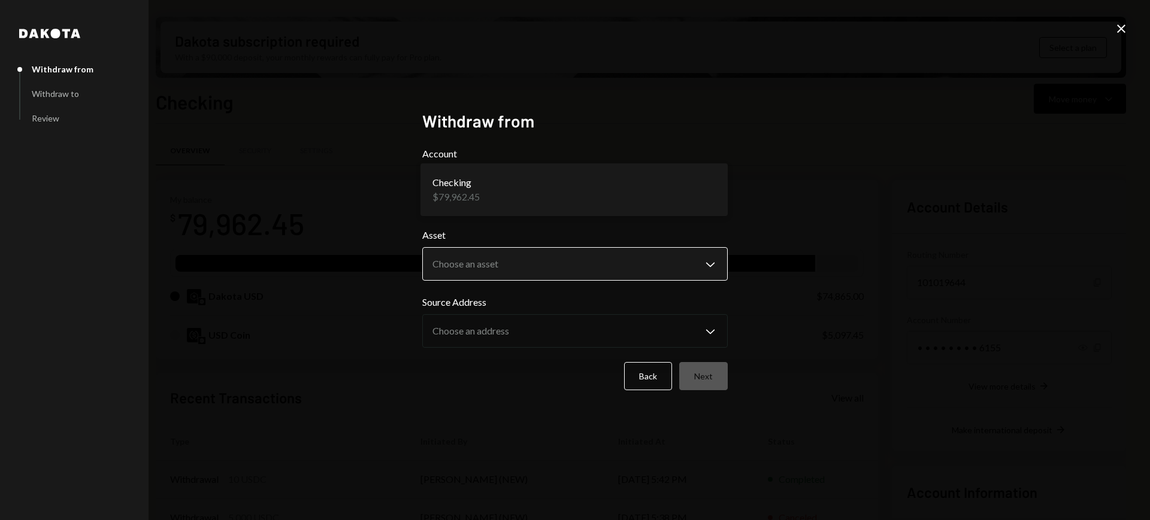
click at [643, 259] on body "L LayerDrone Found... Caret Down Home Home Inbox Inbox Activities Transactions …" at bounding box center [575, 260] width 1150 height 520
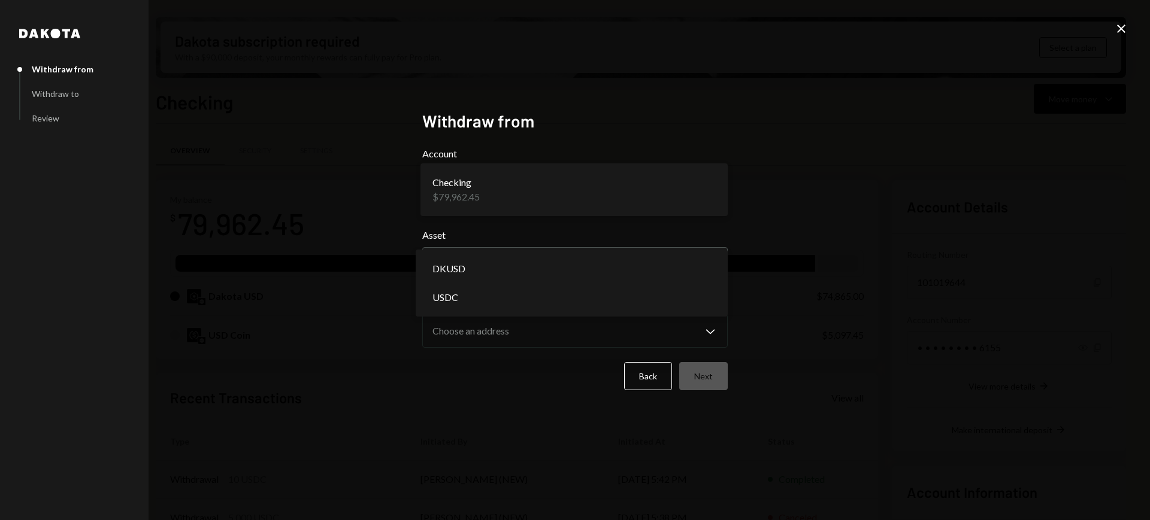
select select "****"
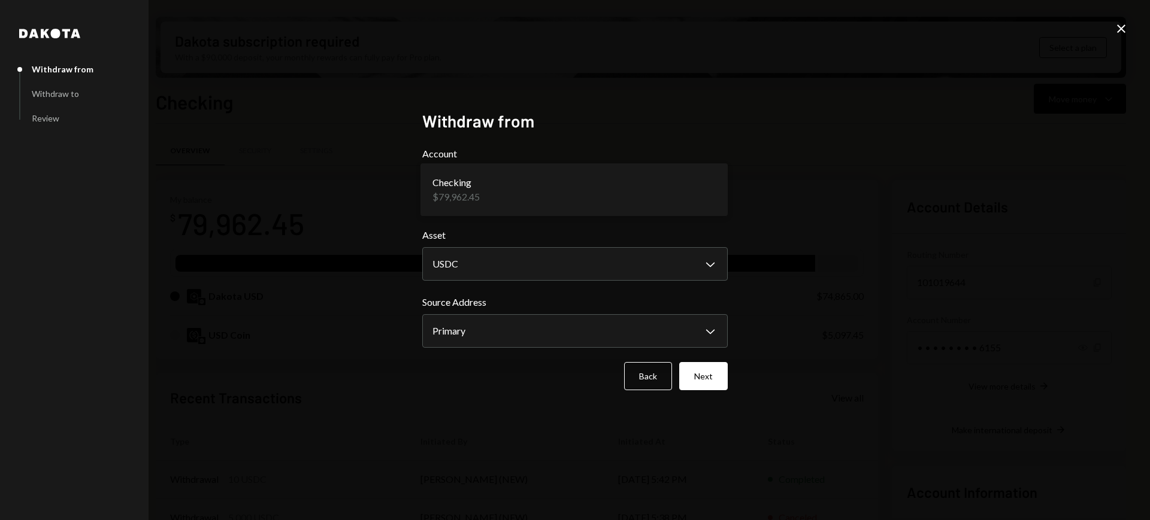
click at [698, 359] on form "**********" at bounding box center [574, 269] width 305 height 244
click at [700, 365] on button "Next" at bounding box center [703, 376] width 49 height 28
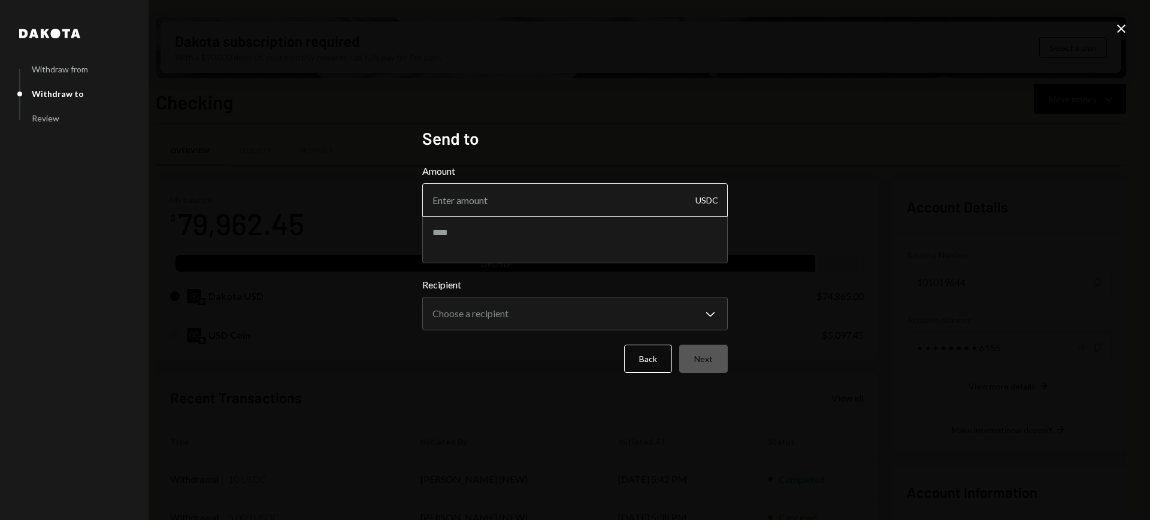
click at [600, 201] on input "Amount" at bounding box center [574, 200] width 305 height 34
type input "4990"
type textarea "**********"
click at [706, 323] on body "L LayerDrone Found... Caret Down Home Home Inbox Inbox Activities Transactions …" at bounding box center [575, 260] width 1150 height 520
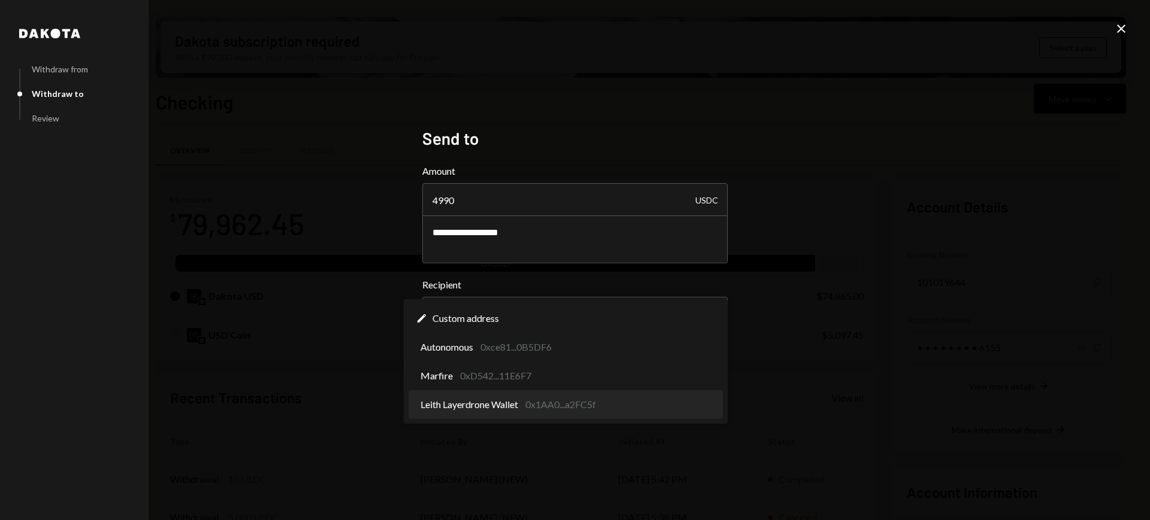
select select "**********"
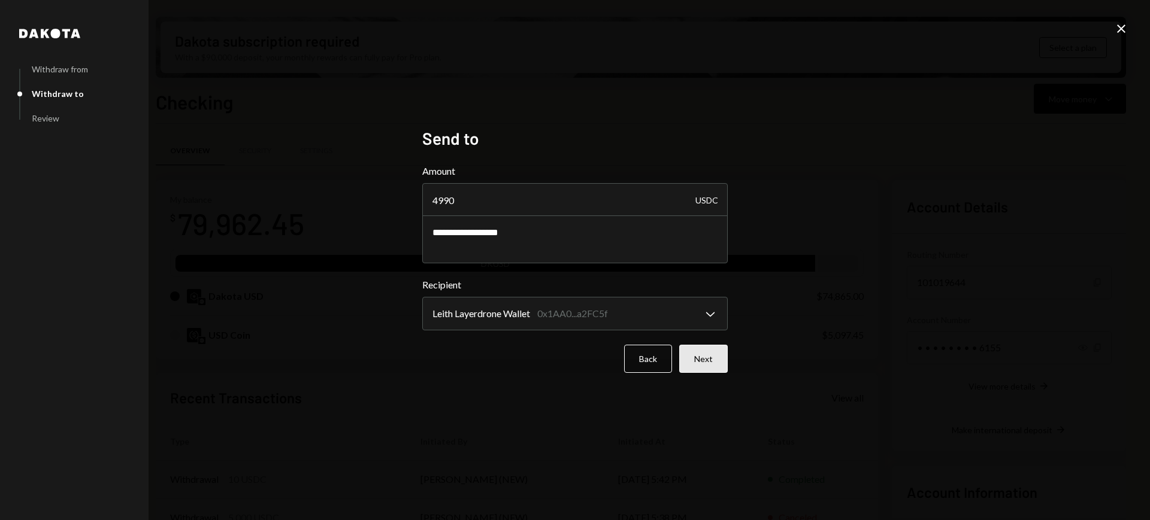
click at [697, 365] on button "Next" at bounding box center [703, 359] width 49 height 28
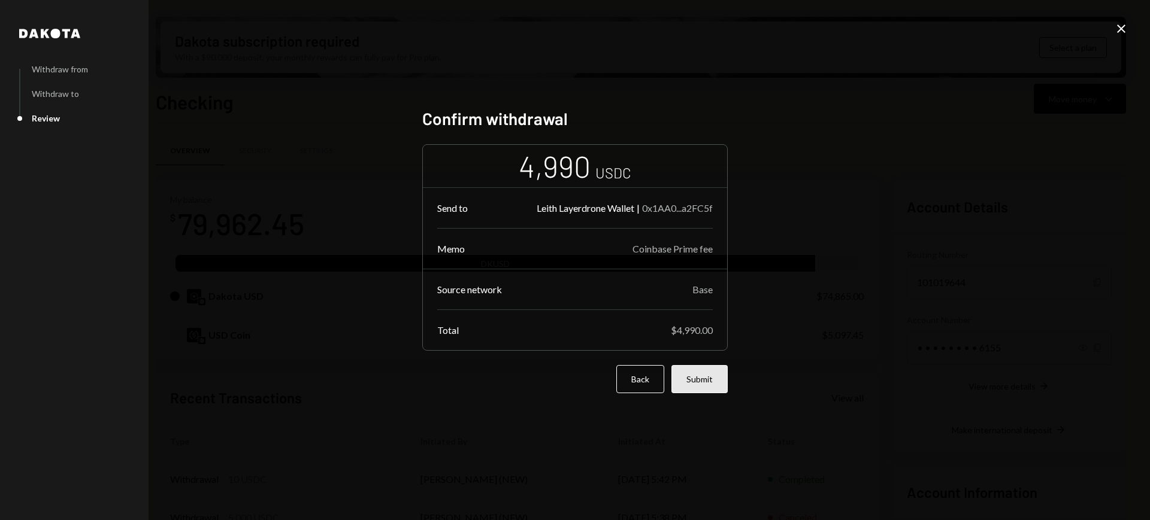
click at [703, 376] on button "Submit" at bounding box center [699, 379] width 56 height 28
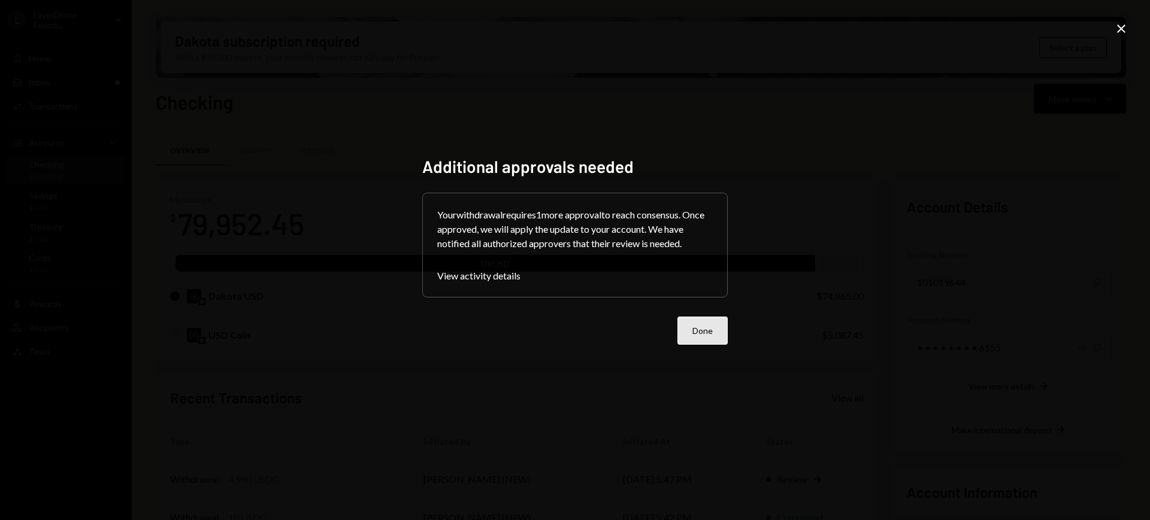
click at [692, 329] on button "Done" at bounding box center [702, 331] width 50 height 28
